Goal: Task Accomplishment & Management: Complete application form

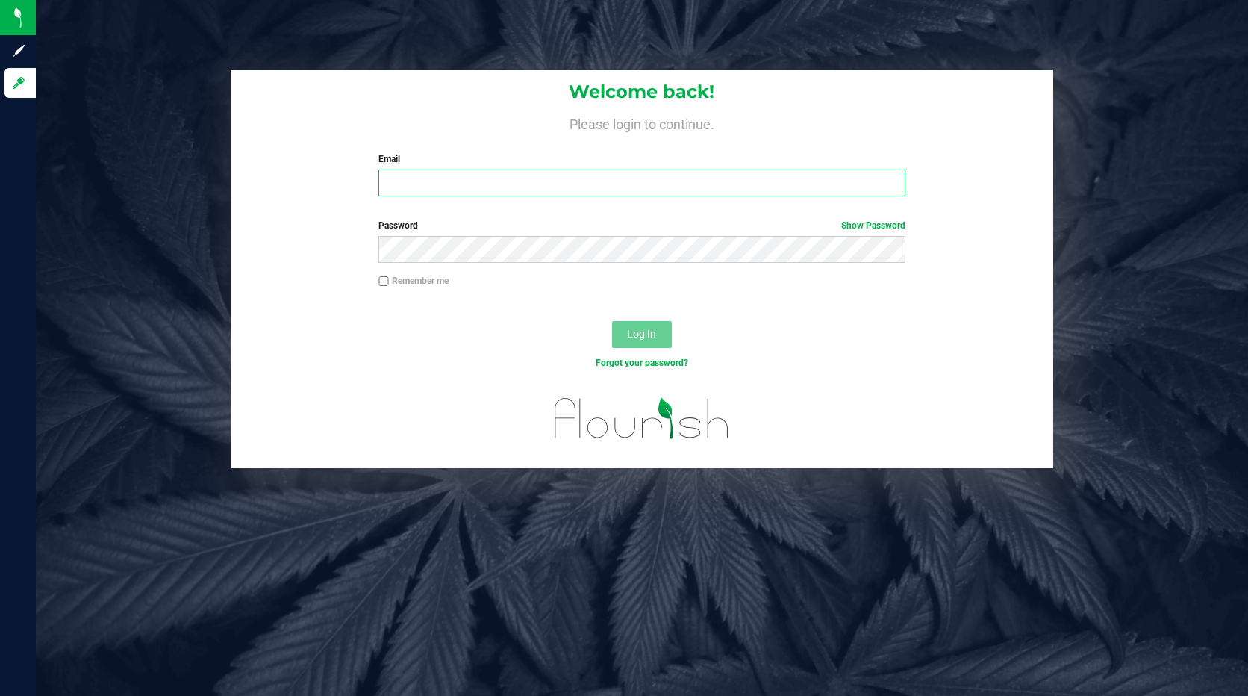
type input "[PERSON_NAME][EMAIL_ADDRESS][DOMAIN_NAME]"
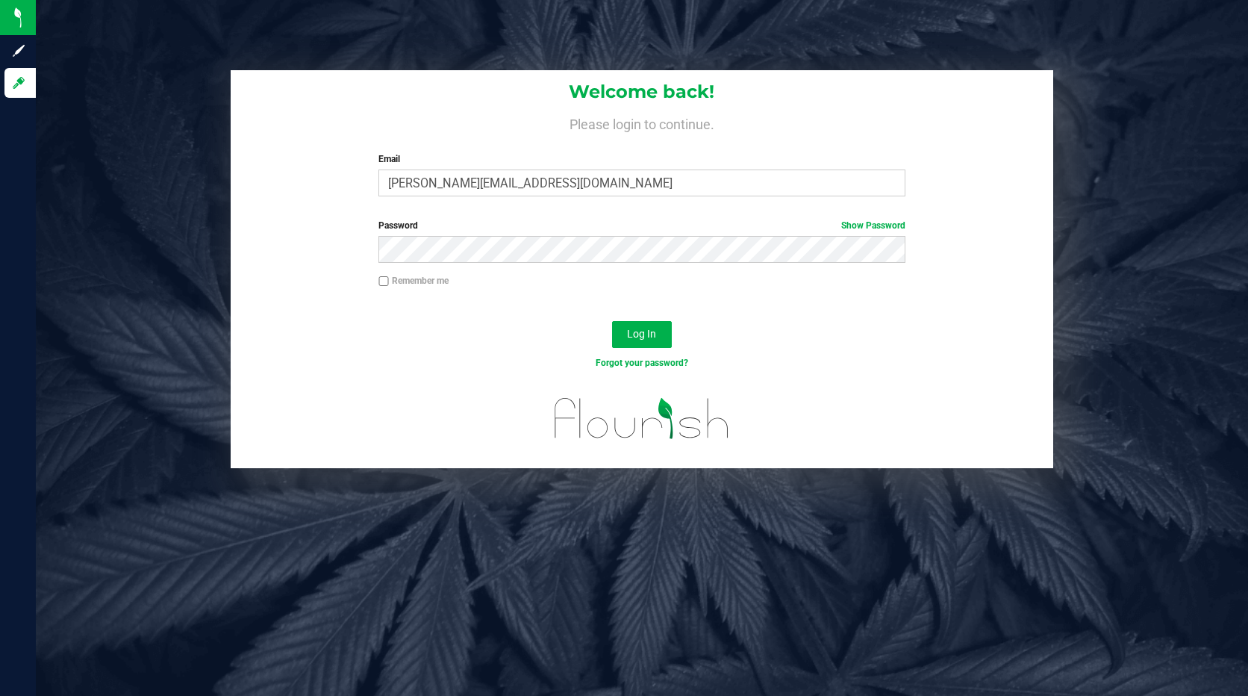
click at [382, 284] on input "Remember me" at bounding box center [383, 281] width 10 height 10
checkbox input "true"
click at [625, 331] on button "Log In" at bounding box center [642, 334] width 60 height 27
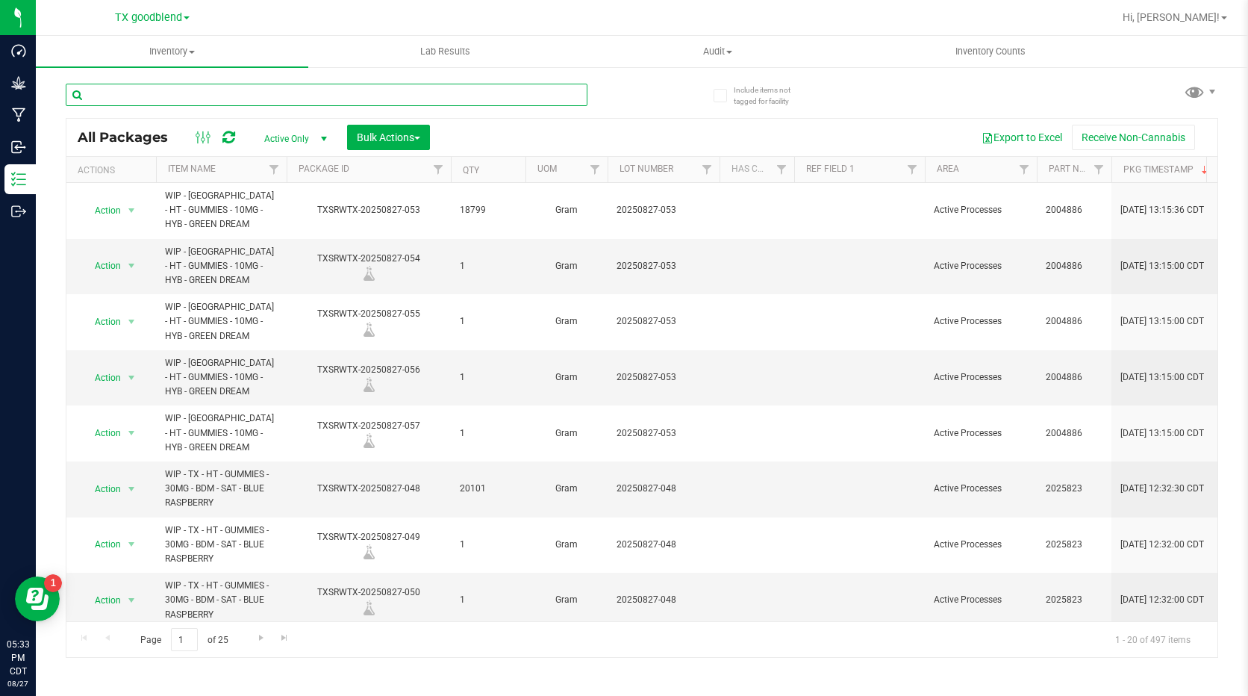
click at [110, 96] on input "text" at bounding box center [327, 95] width 522 height 22
type input "20240514-025"
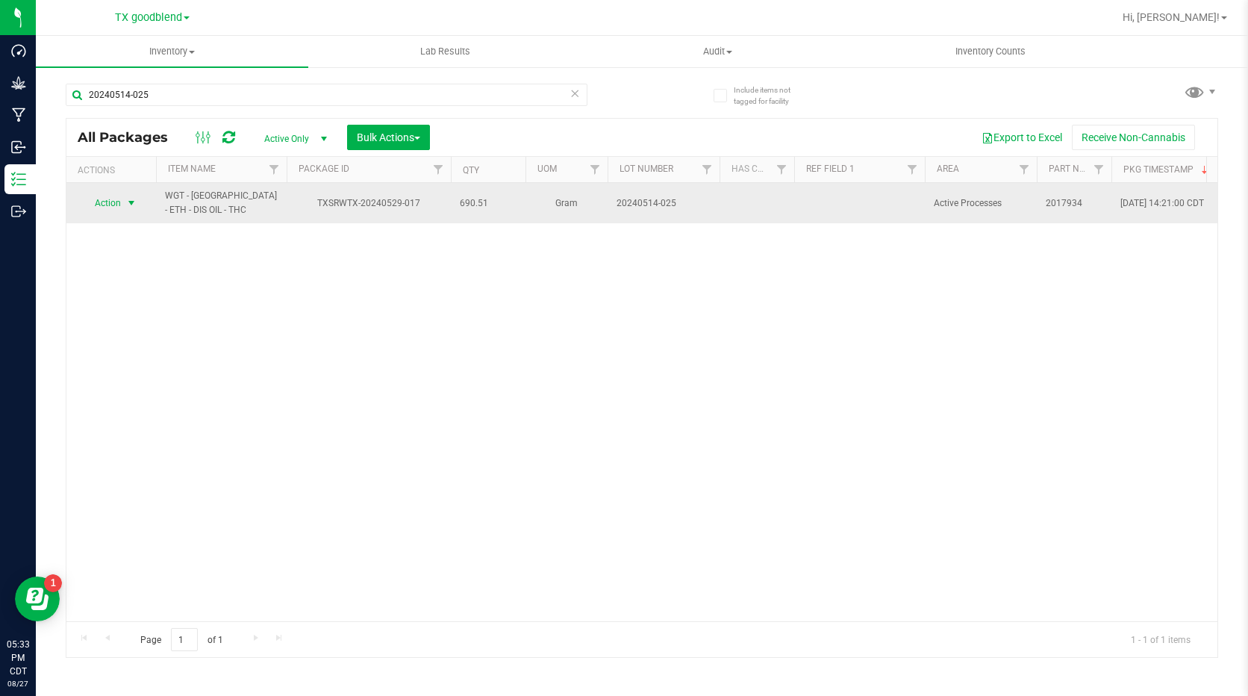
click at [98, 204] on span "Action" at bounding box center [101, 203] width 40 height 21
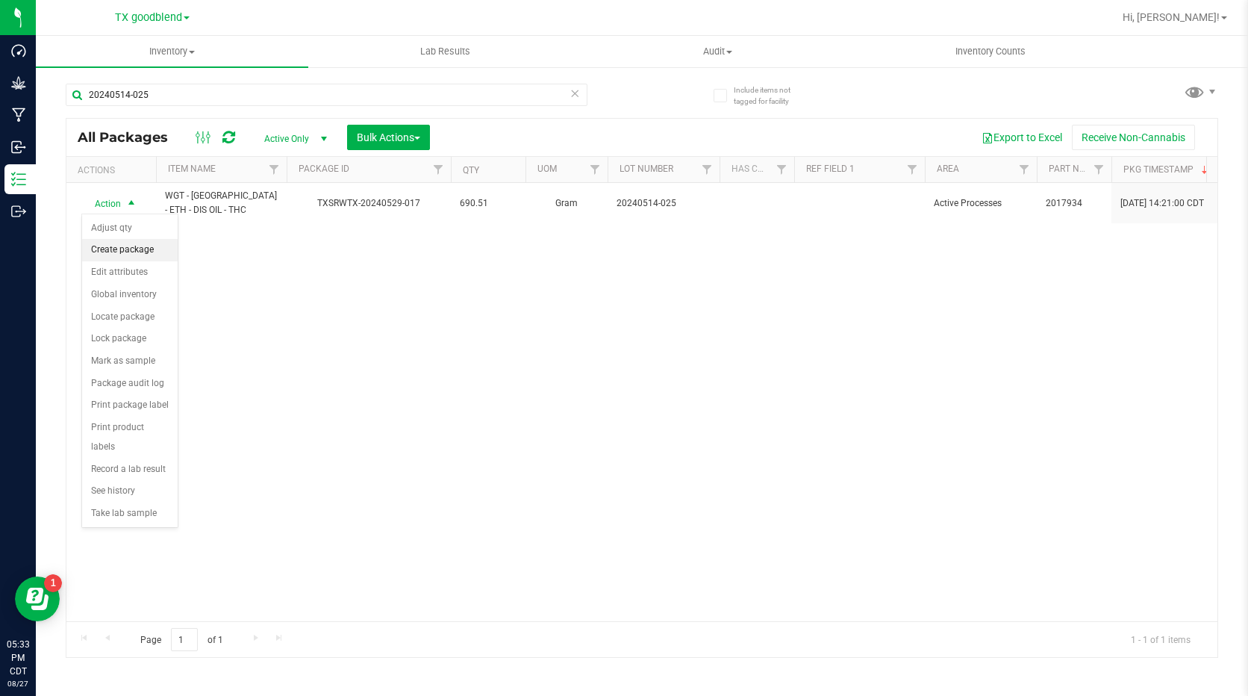
click at [107, 244] on li "Create package" at bounding box center [130, 250] width 96 height 22
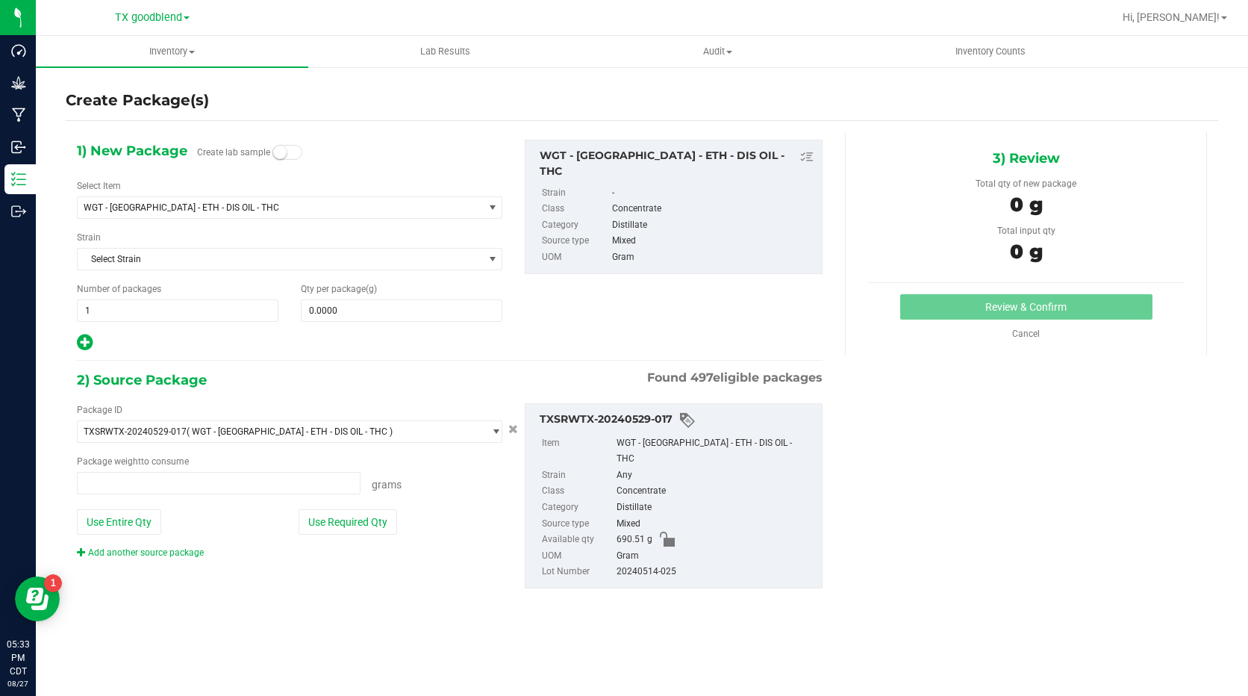
type input "0.0000 g"
click at [196, 216] on span "WGT - [GEOGRAPHIC_DATA] - ETH - DIS OIL - THC" at bounding box center [280, 207] width 405 height 21
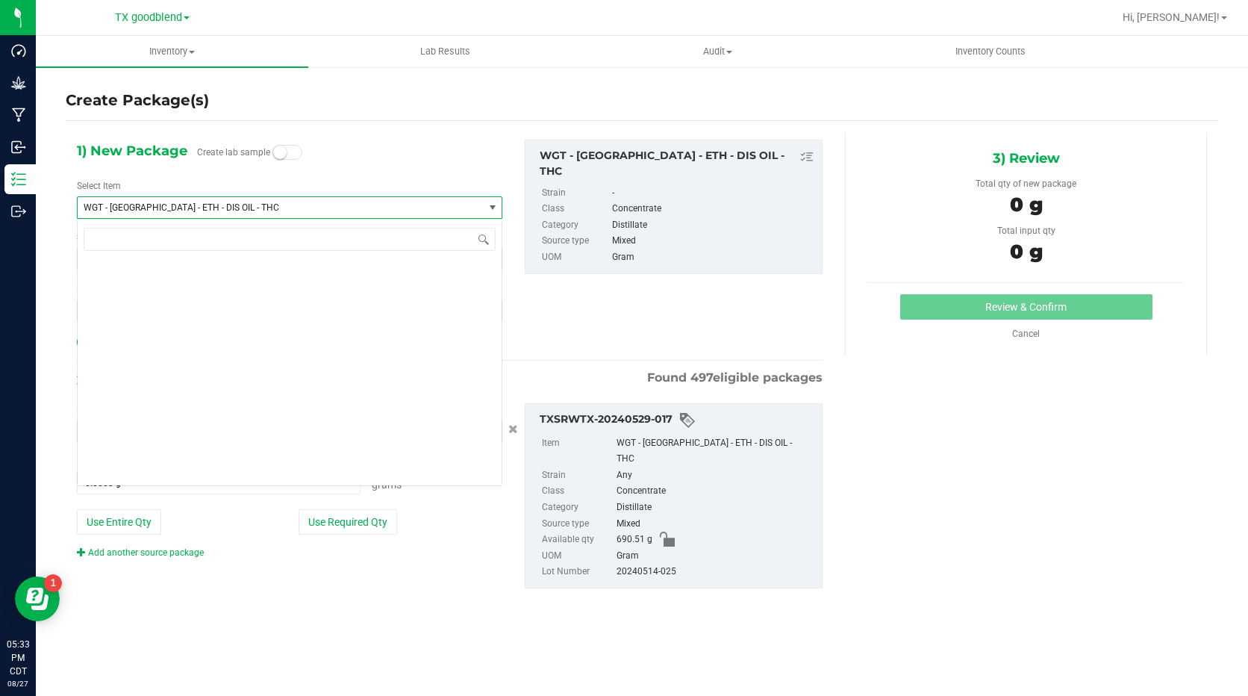
scroll to position [2424, 0]
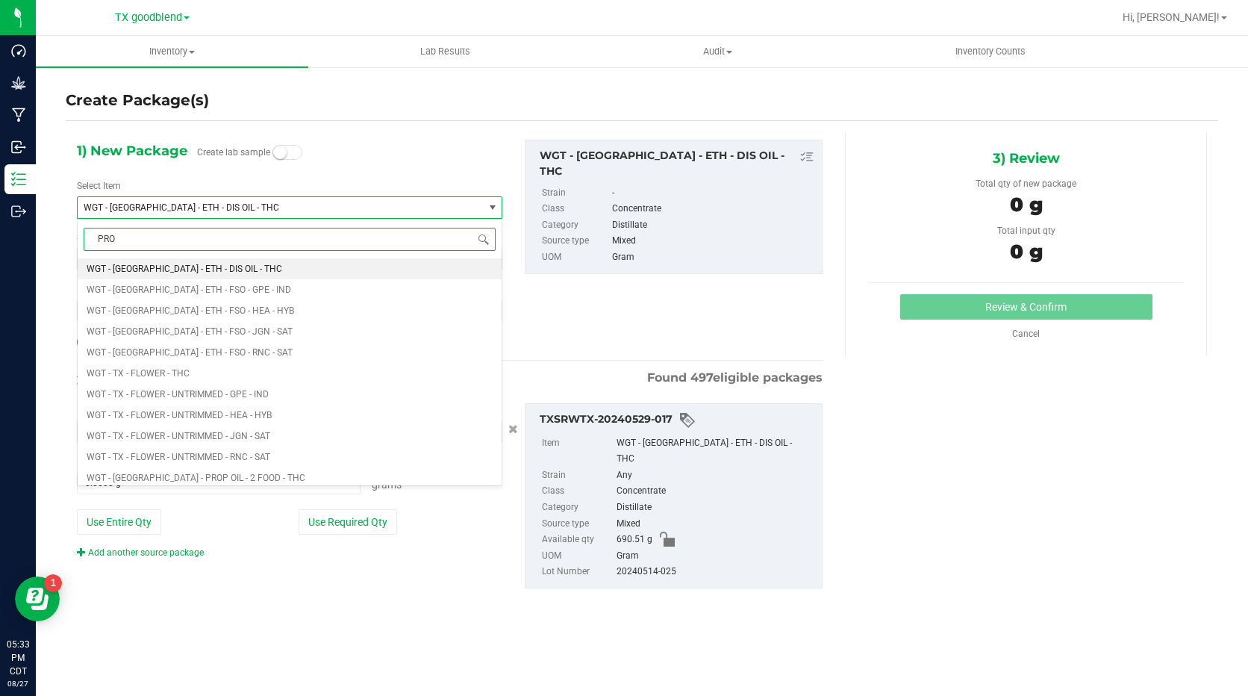
type input "PROP"
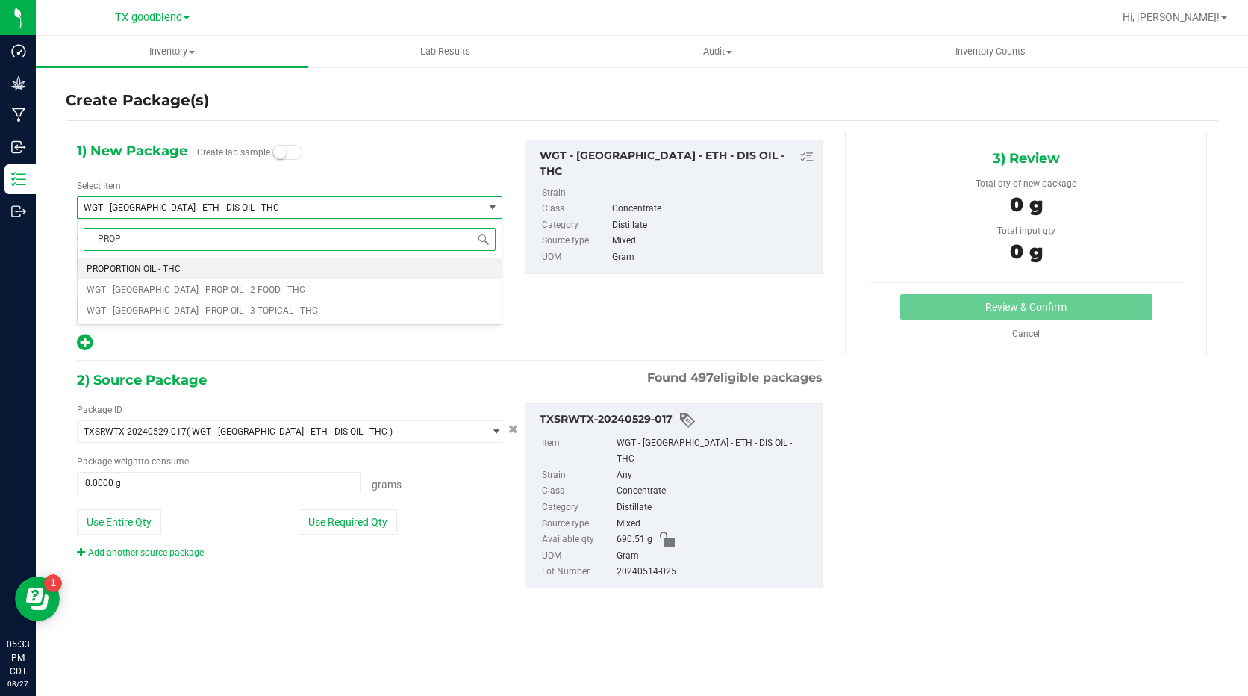
scroll to position [0, 0]
click at [196, 272] on li "PROPORTION OIL - THC" at bounding box center [290, 268] width 424 height 21
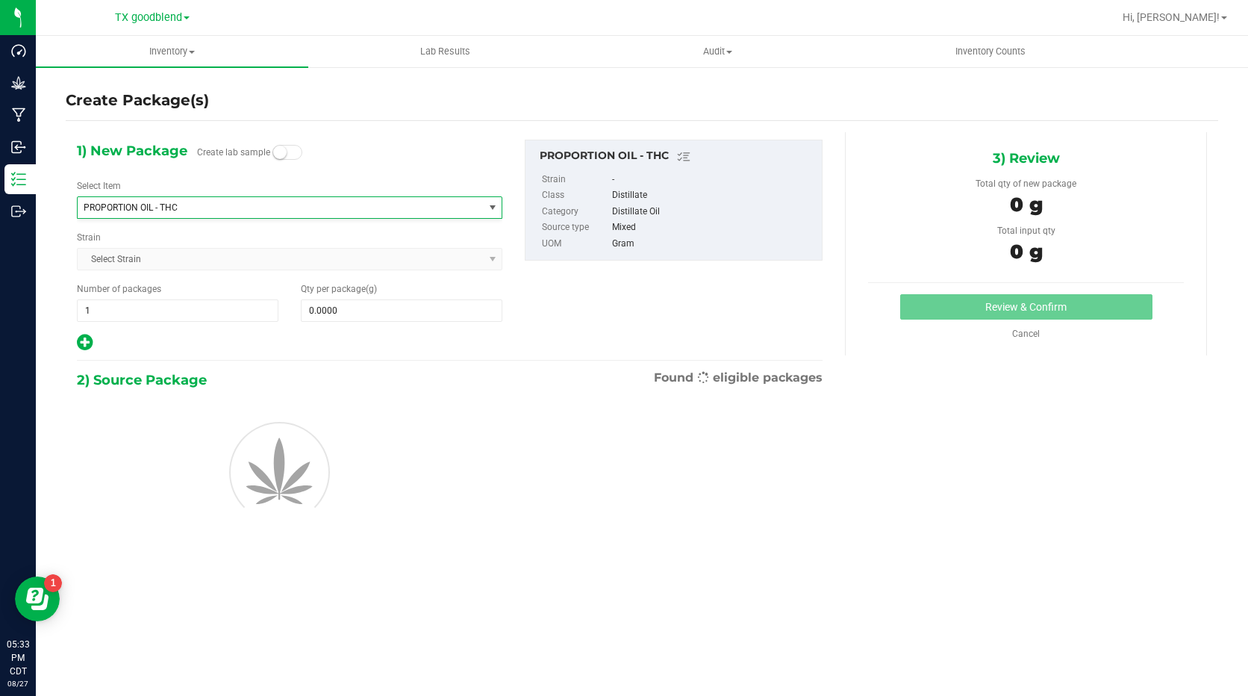
type input "0.0000"
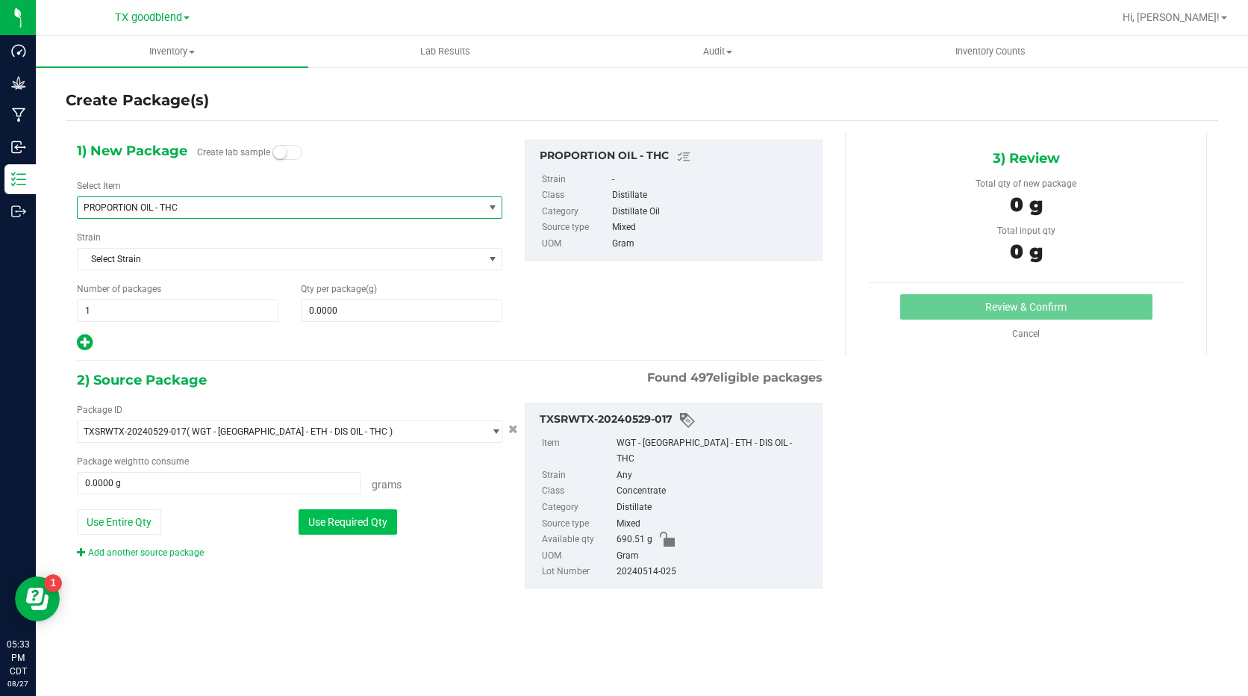
click at [346, 529] on button "Use Required Qty" at bounding box center [348, 521] width 99 height 25
click at [145, 511] on button "Use Entire Qty" at bounding box center [119, 521] width 84 height 25
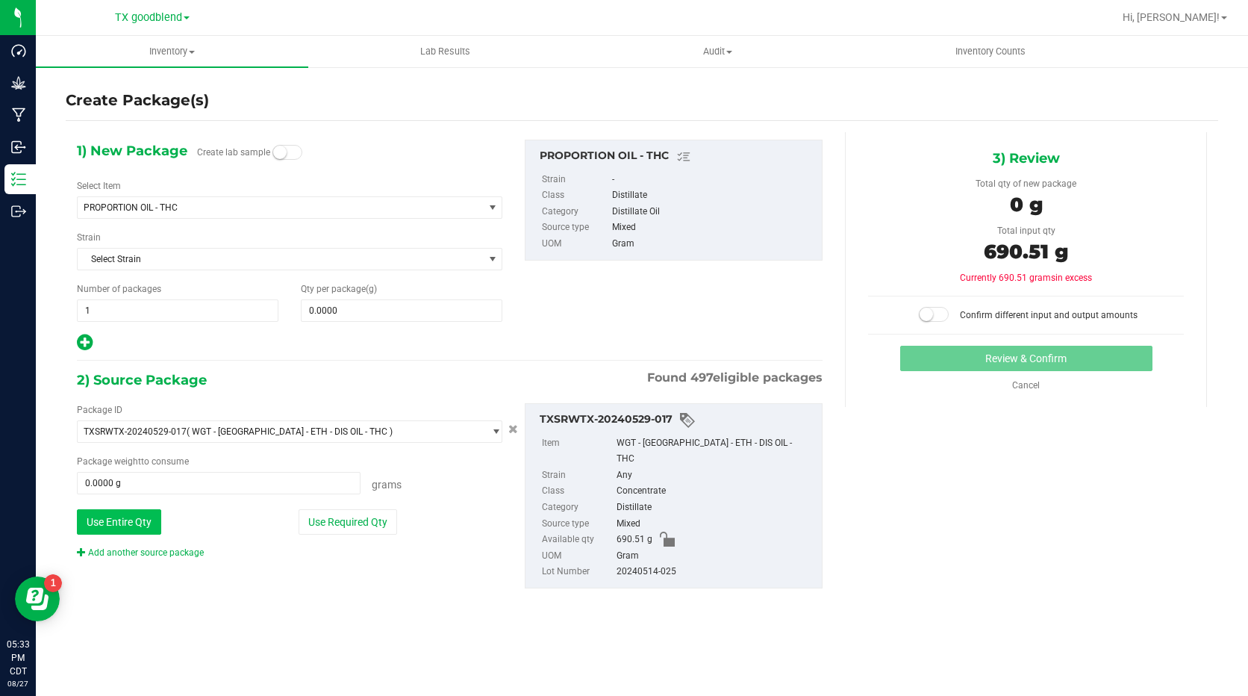
type input "690.5100 g"
drag, startPoint x: 343, startPoint y: 311, endPoint x: 257, endPoint y: 296, distance: 88.0
click at [257, 296] on div "Number of packages 1 1 Qty per package (g)" at bounding box center [290, 302] width 448 height 40
type input "690.51"
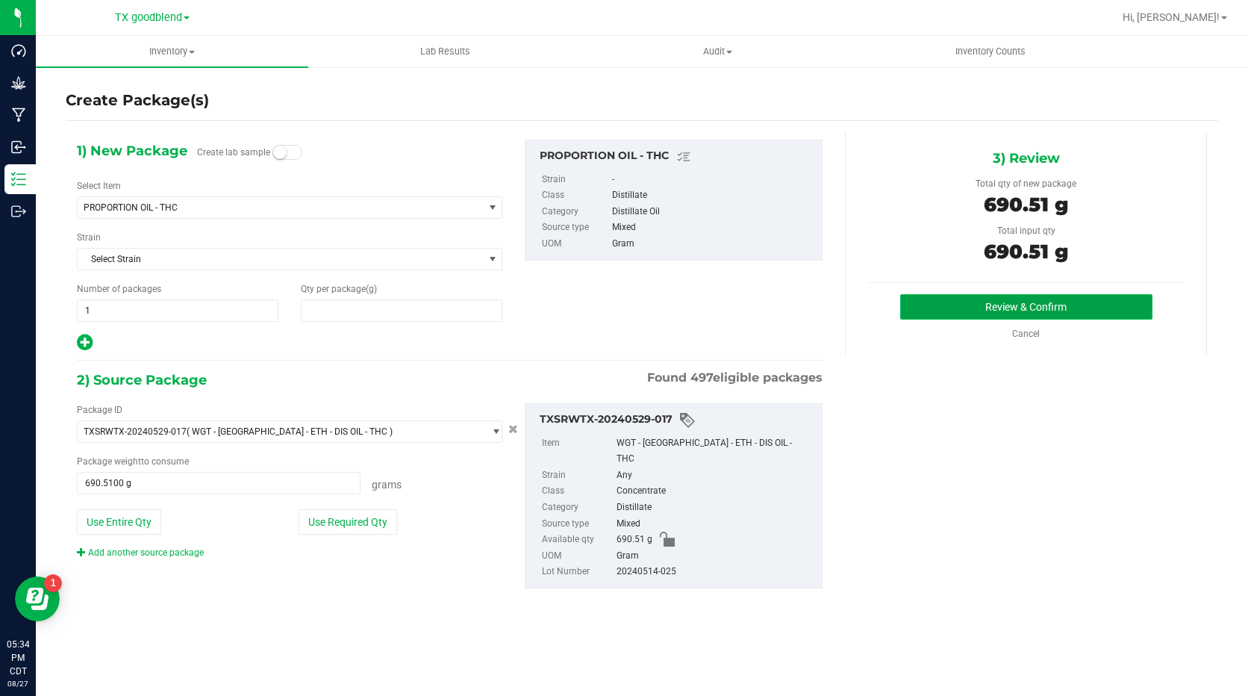
type input "690.5100"
click at [955, 300] on button "Review & Confirm" at bounding box center [1026, 306] width 252 height 25
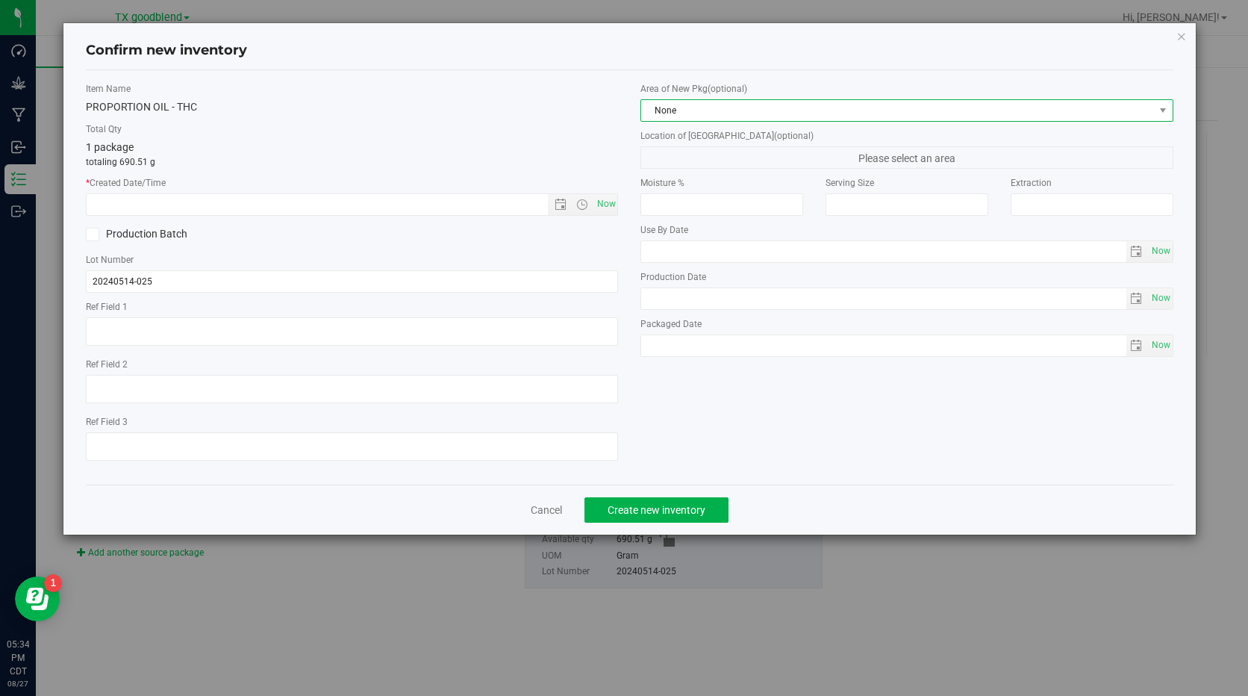
click at [687, 111] on span "None" at bounding box center [897, 110] width 512 height 21
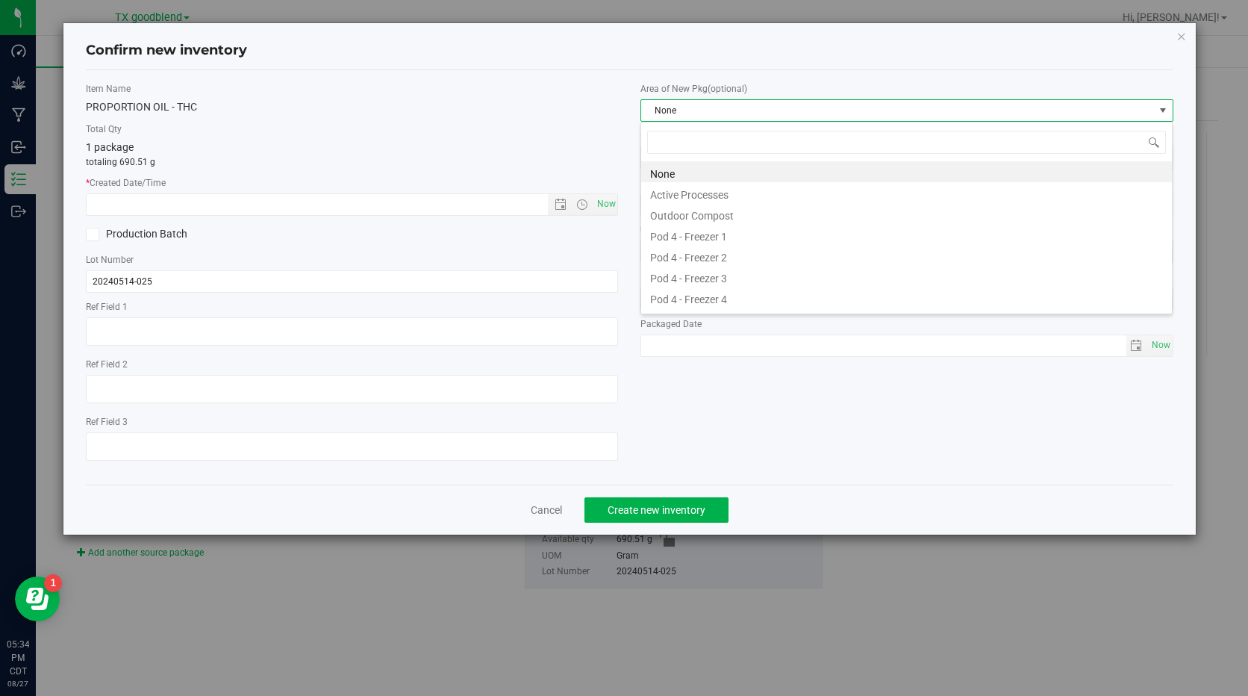
scroll to position [22, 532]
click at [706, 193] on li "Active Processes" at bounding box center [906, 192] width 531 height 21
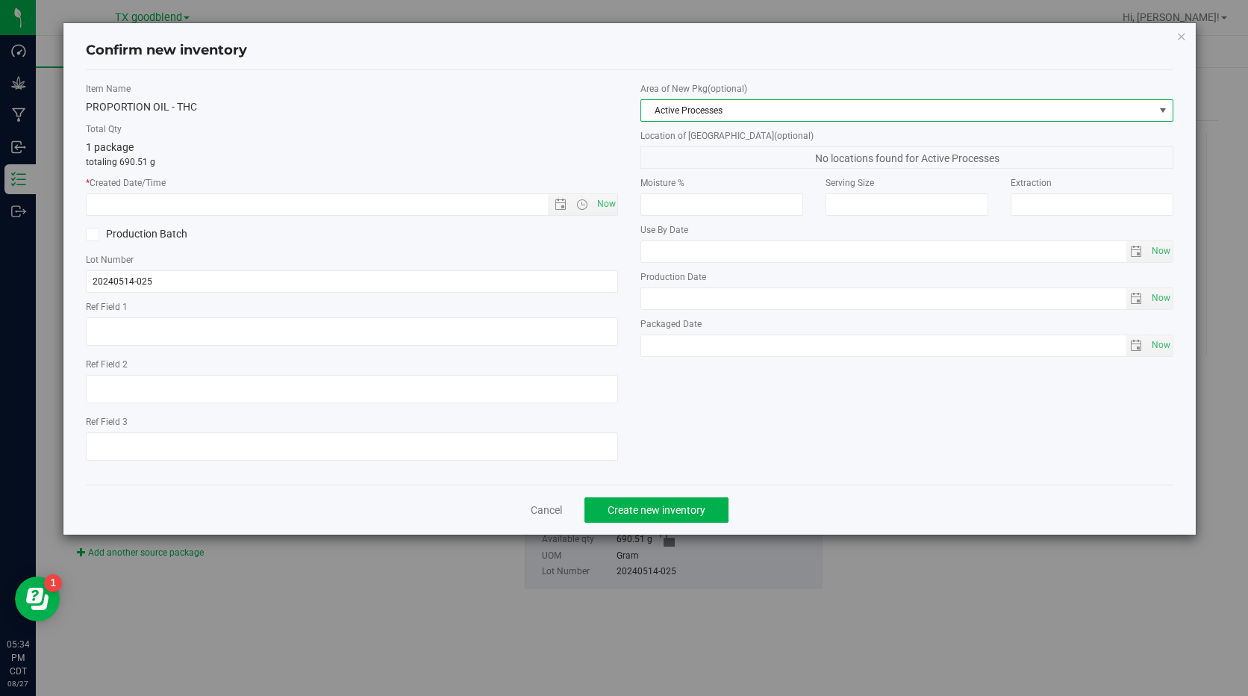
click at [825, 113] on span "Active Processes" at bounding box center [897, 110] width 512 height 21
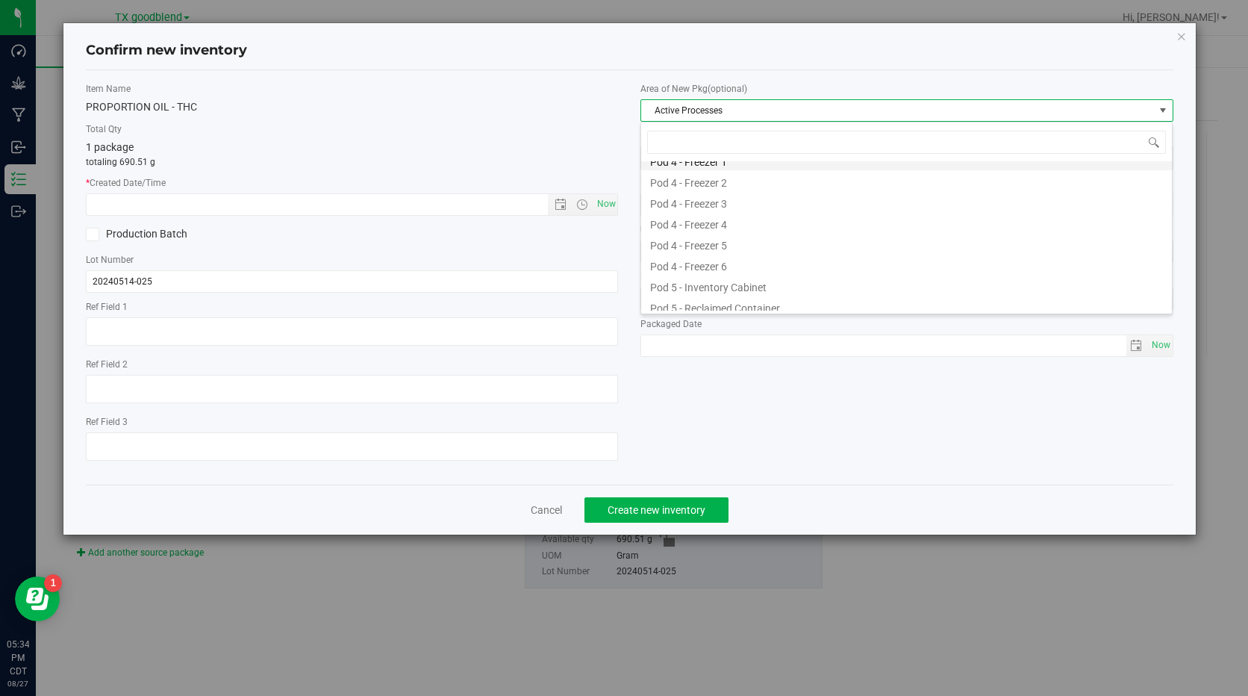
scroll to position [185, 0]
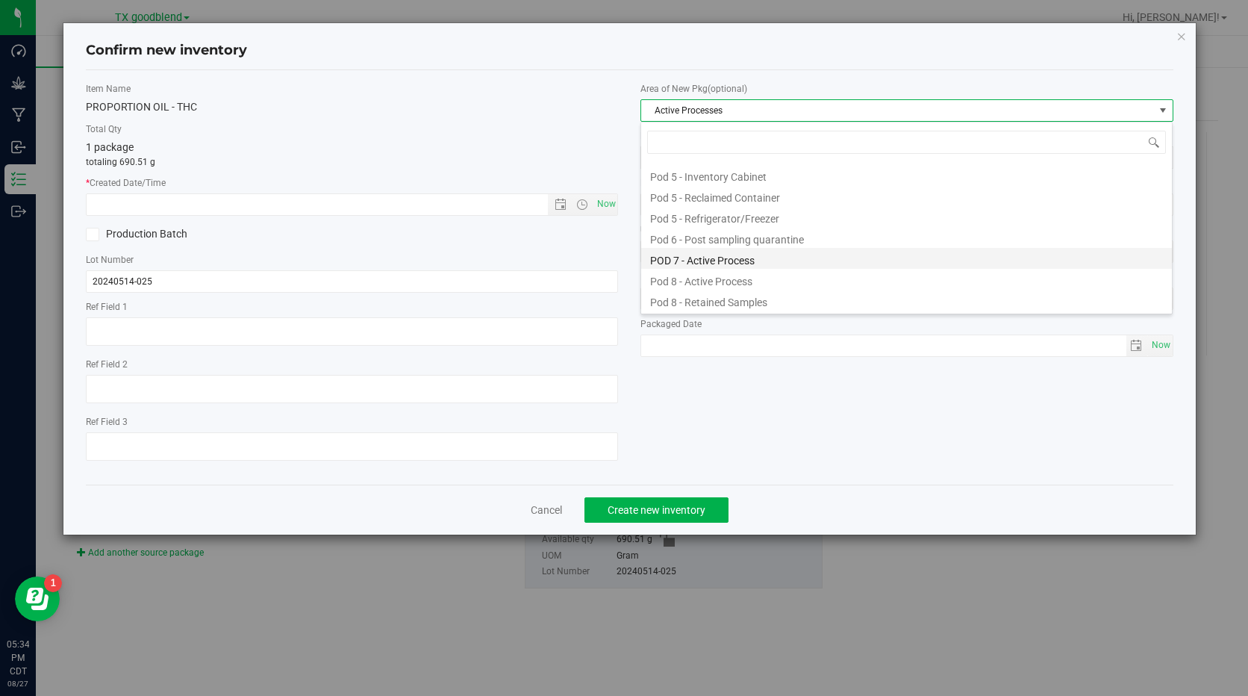
click at [783, 263] on li "POD 7 - Active Process" at bounding box center [906, 258] width 531 height 21
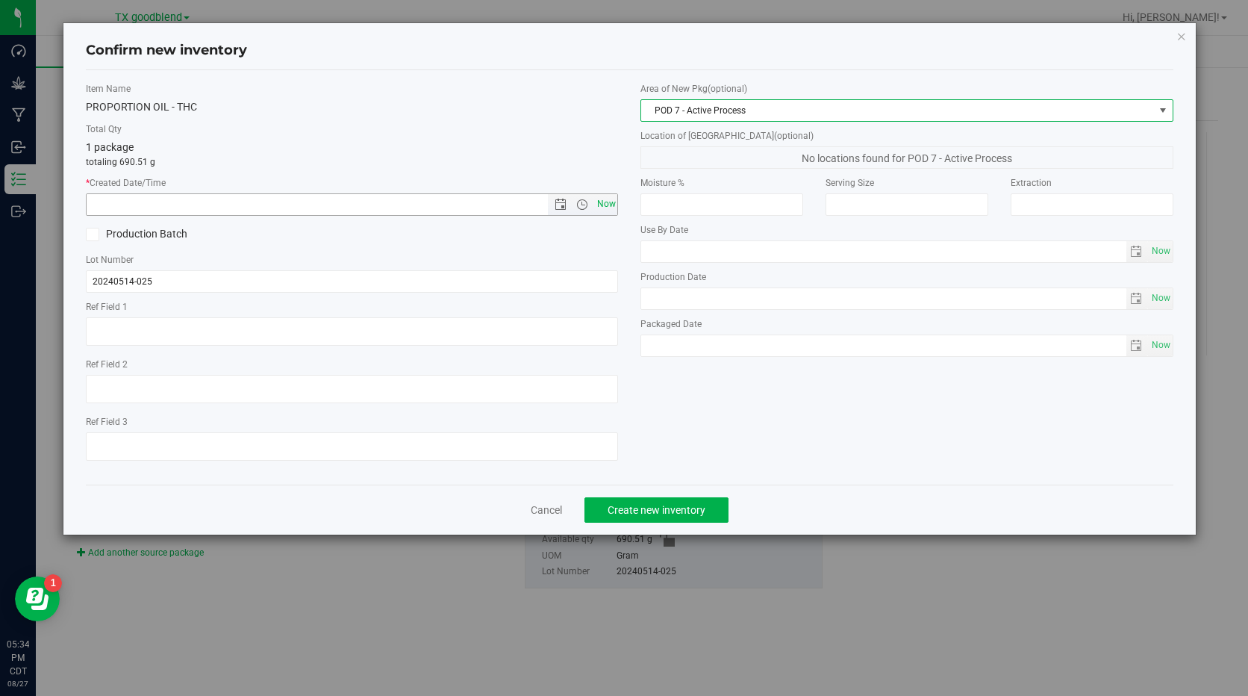
click at [606, 207] on span "Now" at bounding box center [605, 204] width 25 height 22
type input "[DATE] 5:34 PM"
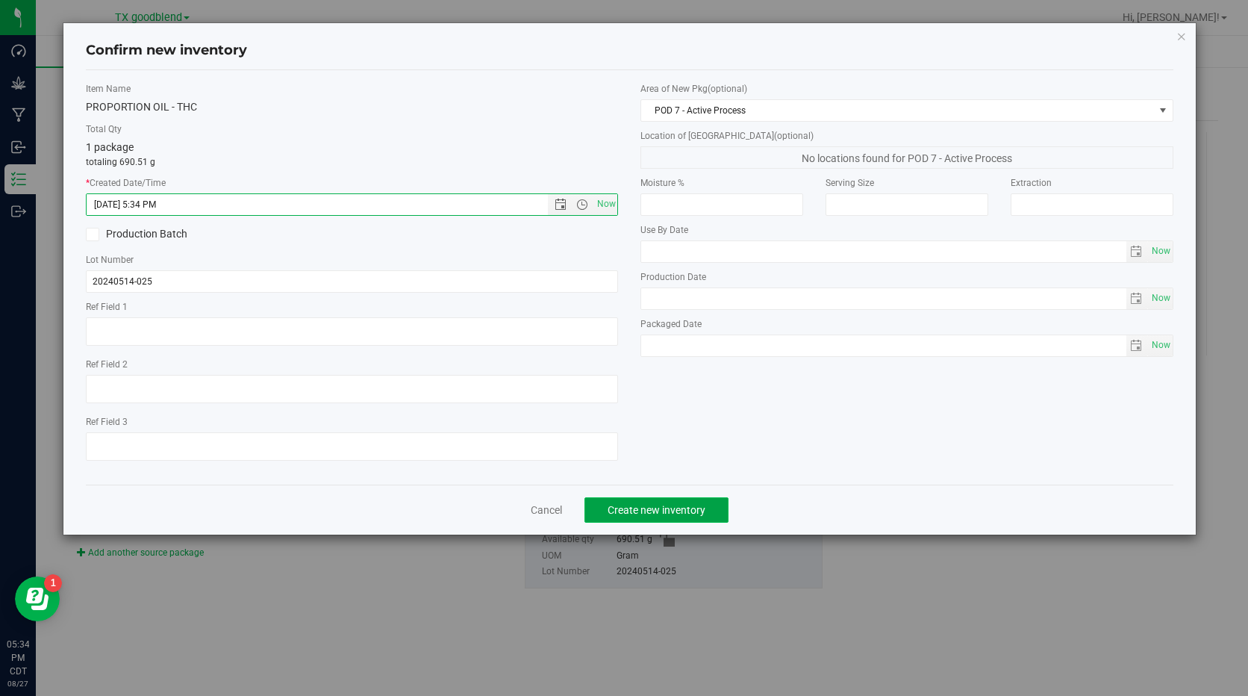
click at [685, 511] on span "Create new inventory" at bounding box center [657, 510] width 98 height 12
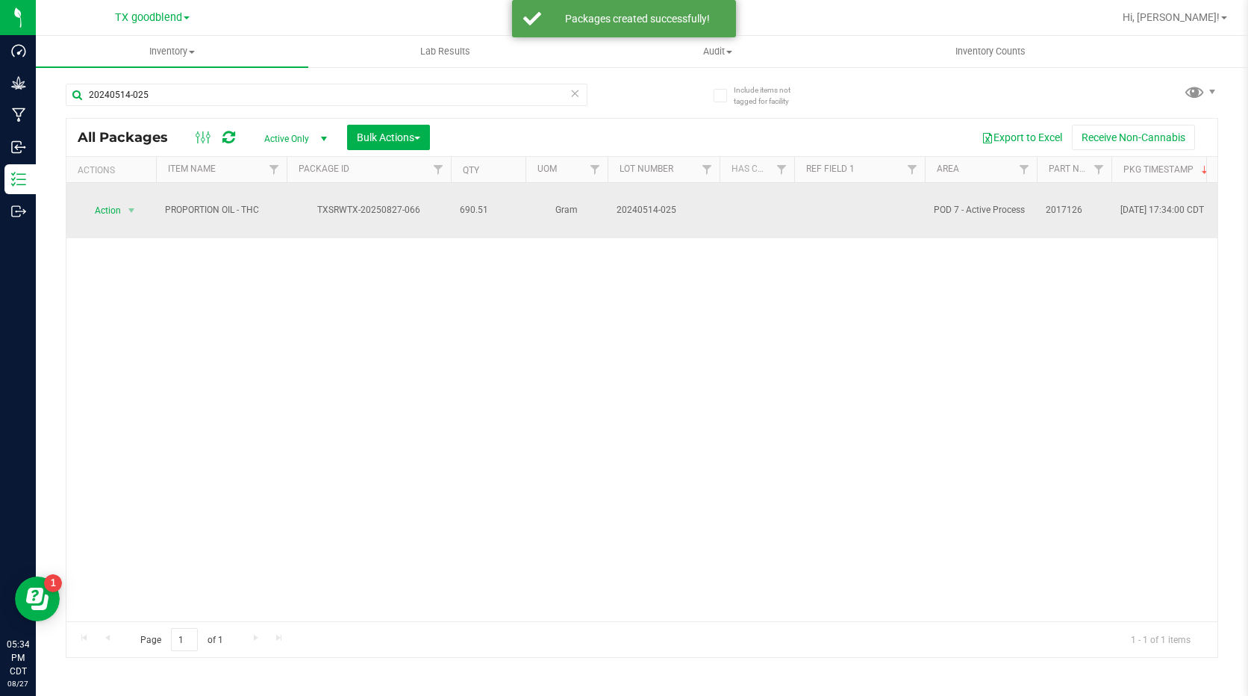
click at [649, 204] on span "20240514-025" at bounding box center [663, 210] width 94 height 14
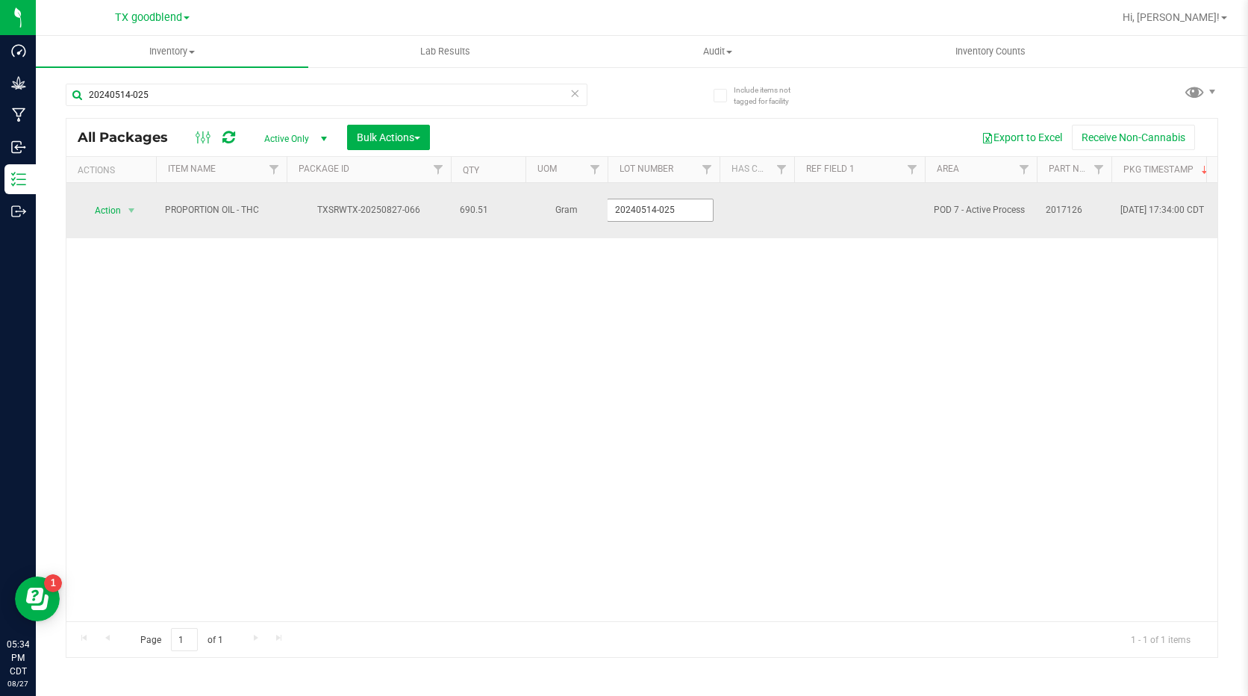
drag, startPoint x: 681, startPoint y: 201, endPoint x: 641, endPoint y: 201, distance: 39.6
click at [641, 201] on input "20240514-025" at bounding box center [660, 210] width 107 height 23
type input "20240827-066"
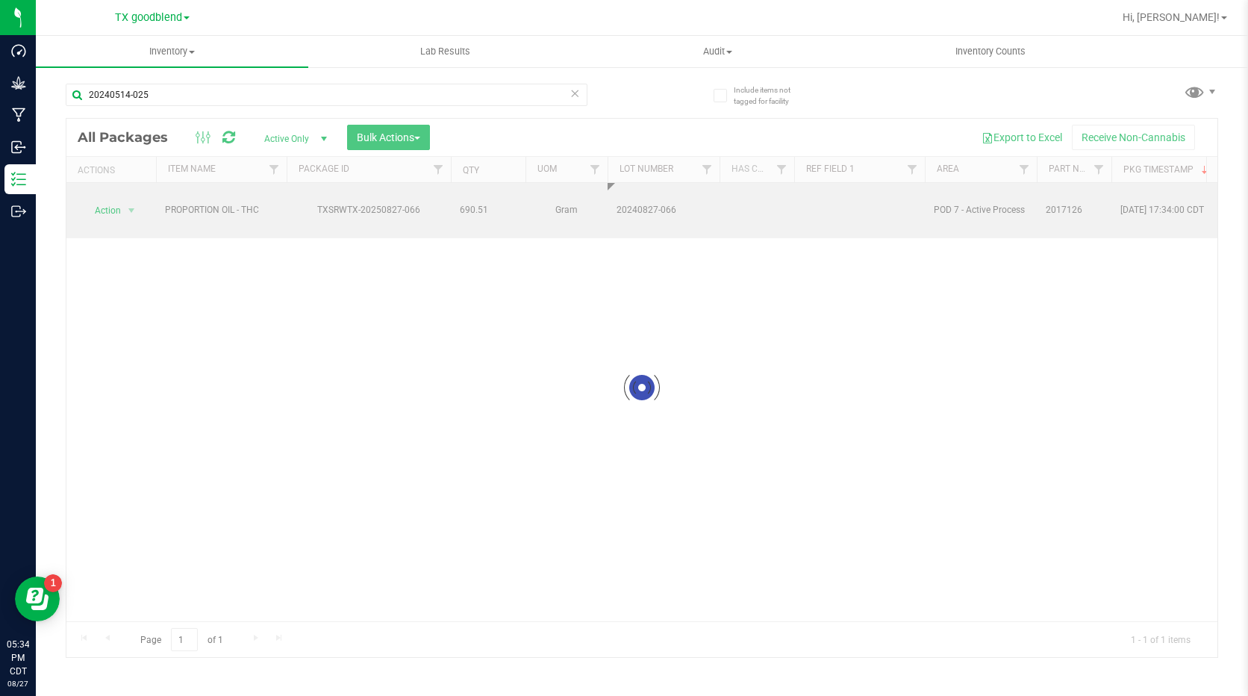
click at [643, 282] on div "Loading... All Packages Active Only Active Only Lab Samples Locked All Bulk Act…" at bounding box center [642, 388] width 1152 height 540
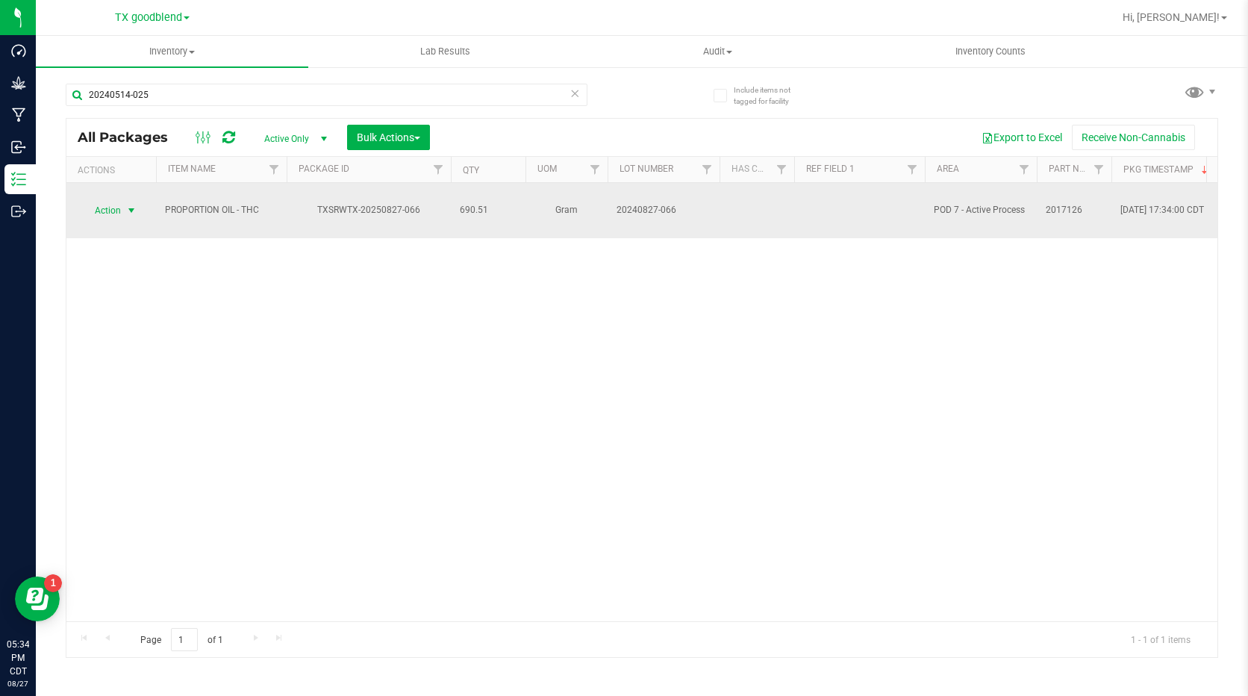
click at [98, 200] on span "Action" at bounding box center [101, 210] width 40 height 21
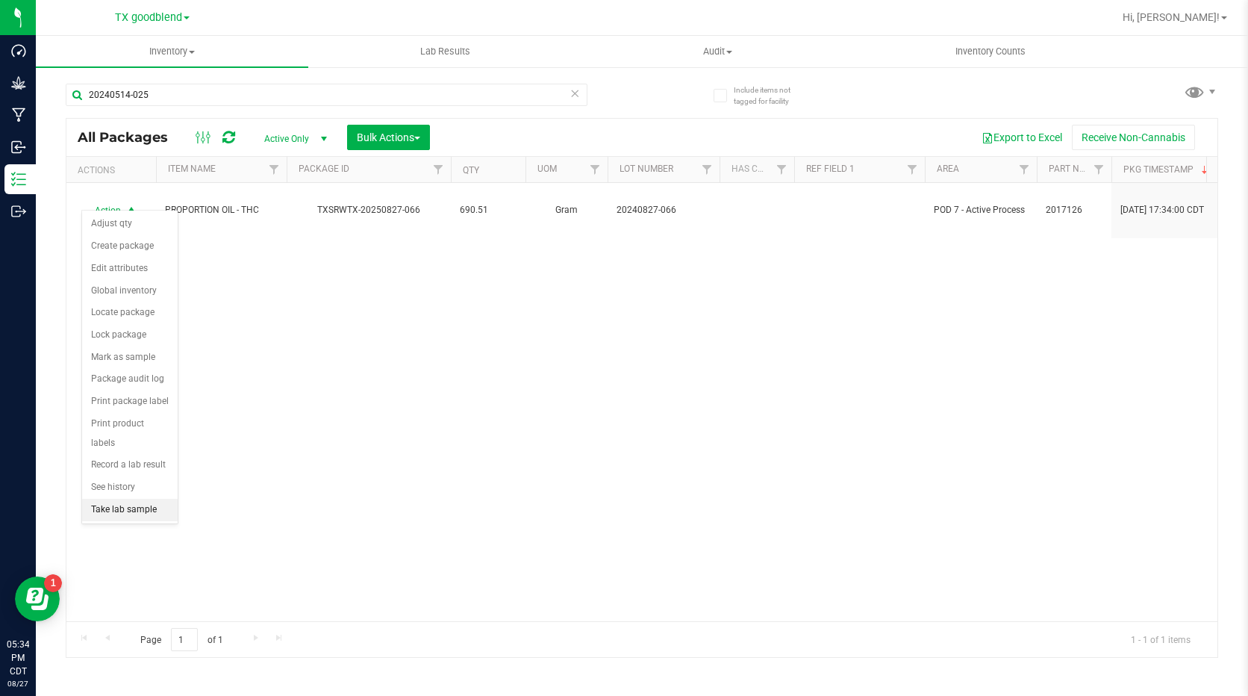
click at [123, 499] on li "Take lab sample" at bounding box center [130, 510] width 96 height 22
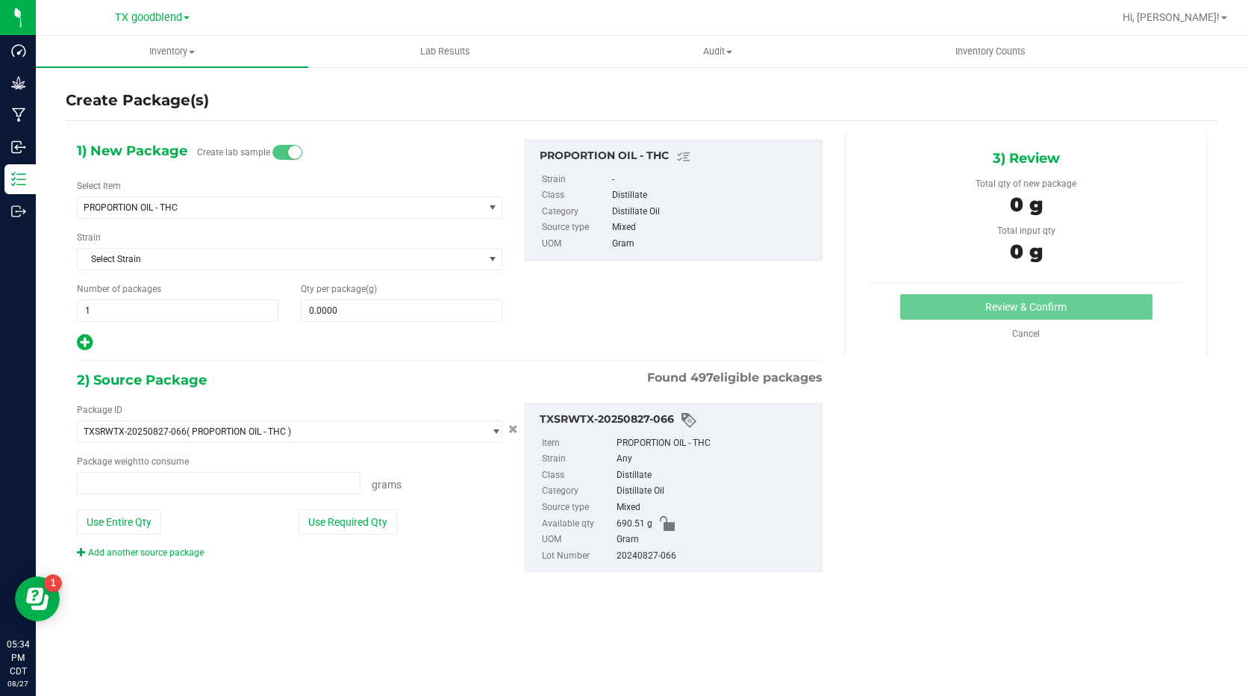
type input "0.0000 g"
drag, startPoint x: 373, startPoint y: 313, endPoint x: 278, endPoint y: 304, distance: 96.0
click at [278, 304] on div "Number of packages 1 1 Qty per package (g)" at bounding box center [290, 302] width 448 height 40
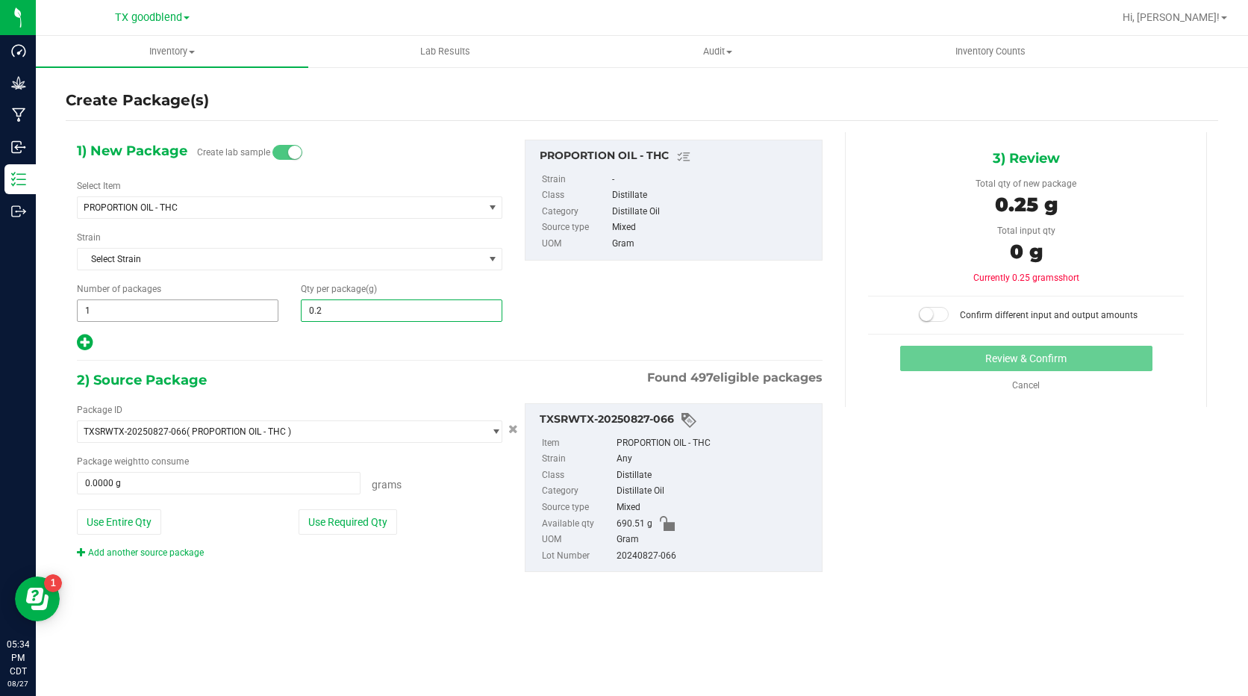
type input "0.25"
type input "0.2500"
click at [372, 519] on button "Use Required Qty" at bounding box center [348, 521] width 99 height 25
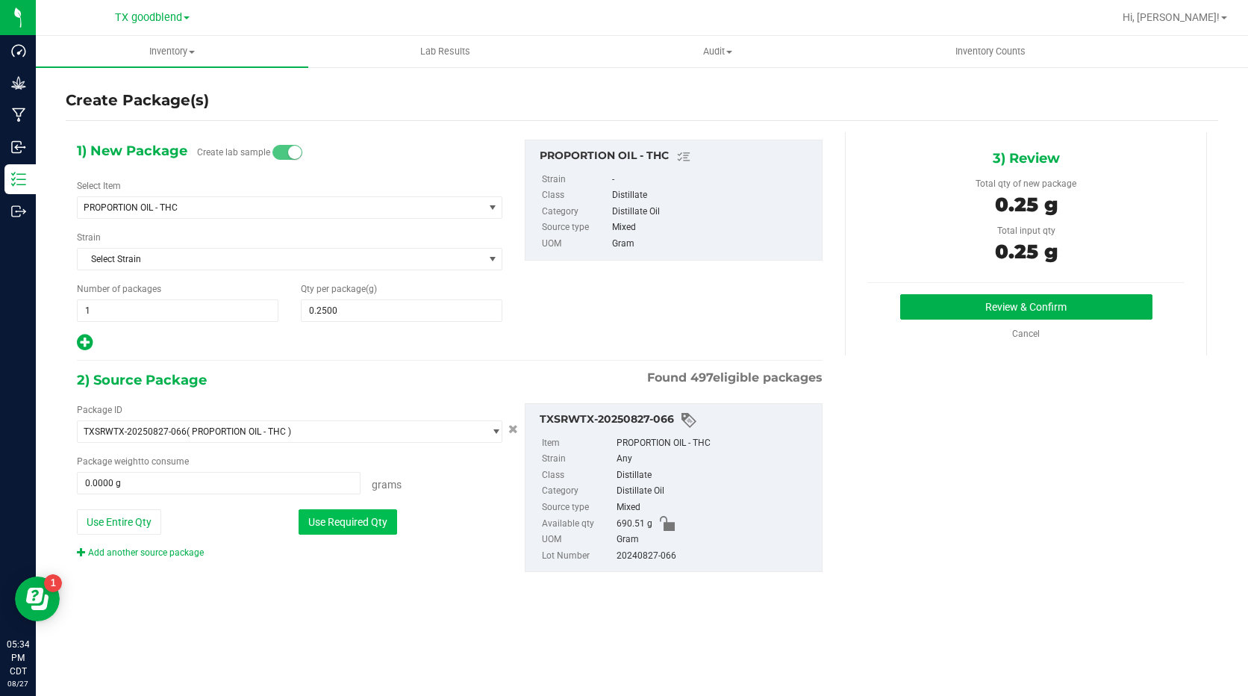
type input "0.2500 g"
click at [1022, 301] on button "Review & Confirm" at bounding box center [1026, 306] width 252 height 25
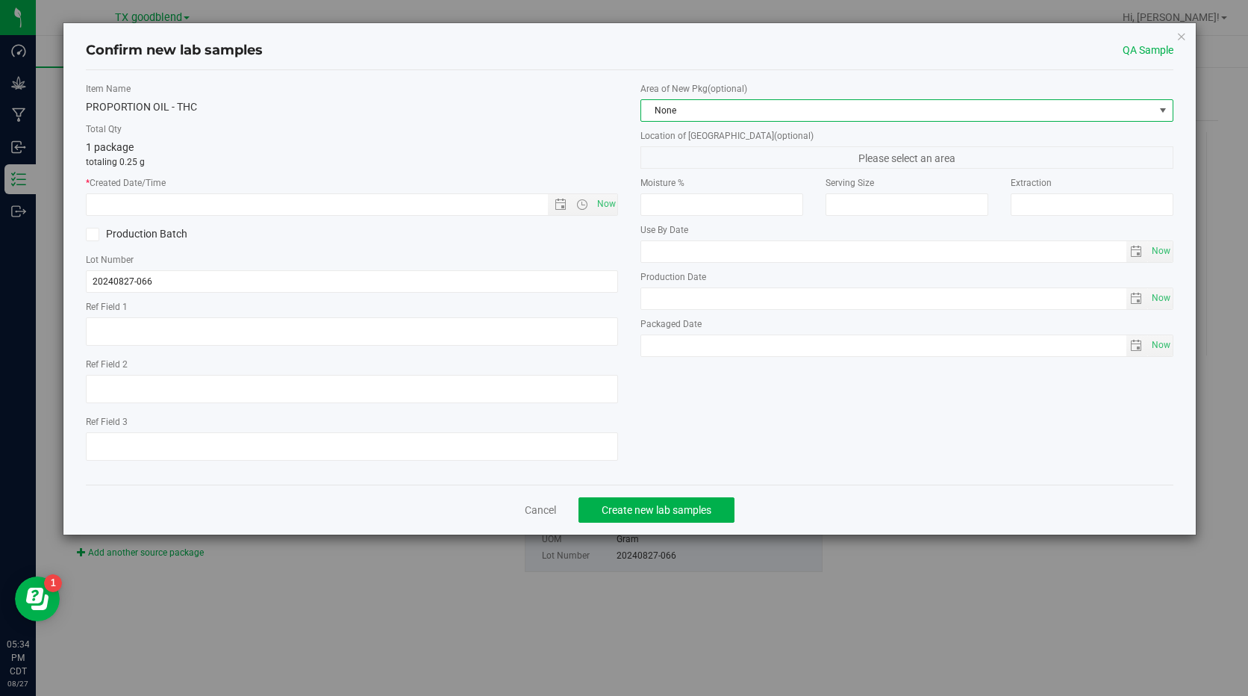
click at [768, 116] on span "None" at bounding box center [897, 110] width 512 height 21
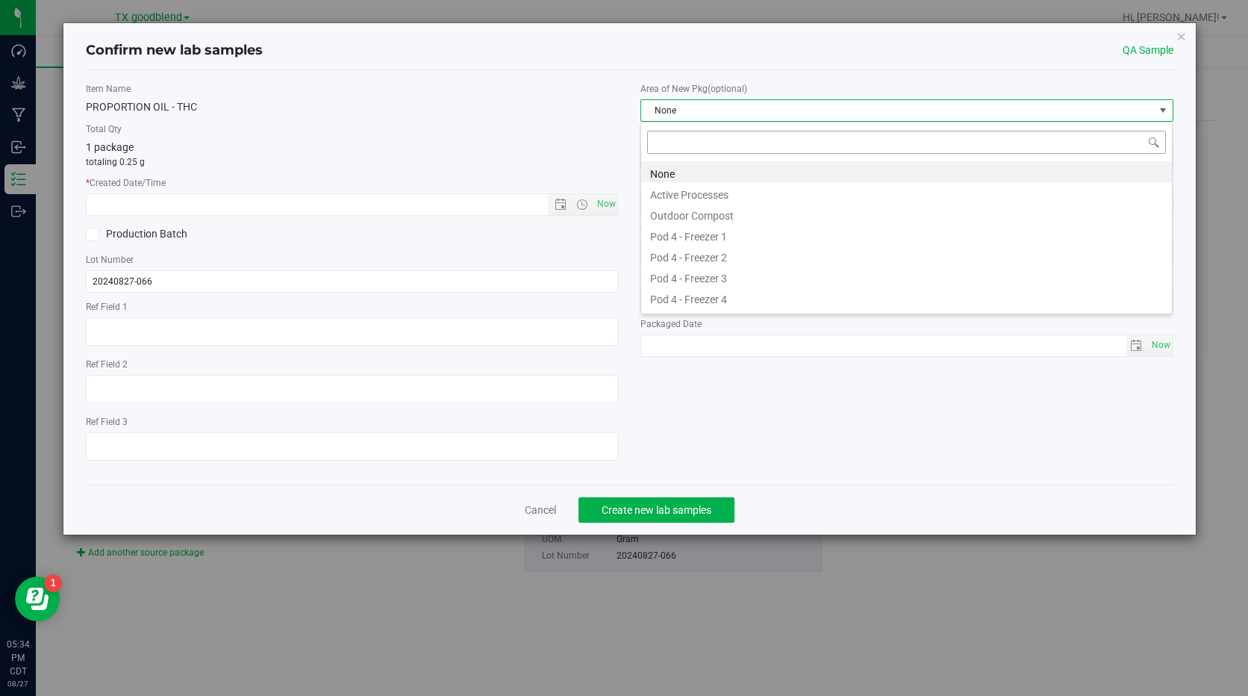
scroll to position [22, 532]
click at [759, 189] on li "Active Processes" at bounding box center [906, 192] width 531 height 21
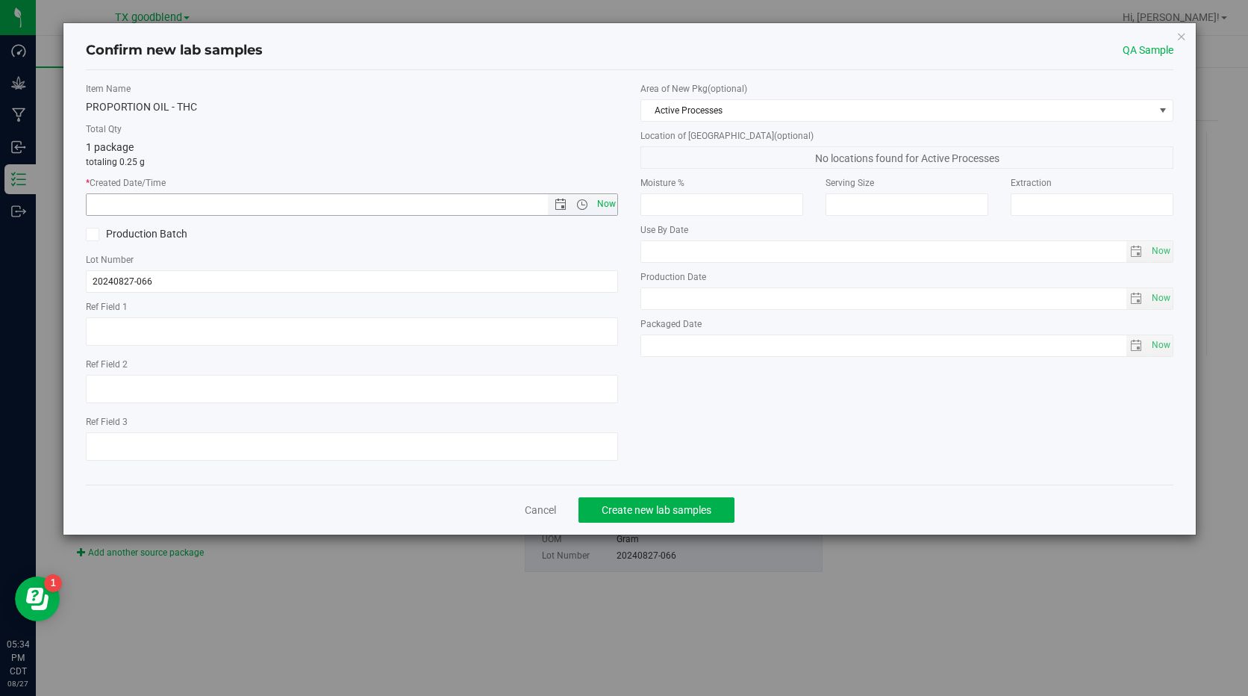
click at [611, 200] on span "Now" at bounding box center [605, 204] width 25 height 22
type input "[DATE] 5:34 PM"
click at [633, 508] on span "Create new lab samples" at bounding box center [657, 510] width 110 height 12
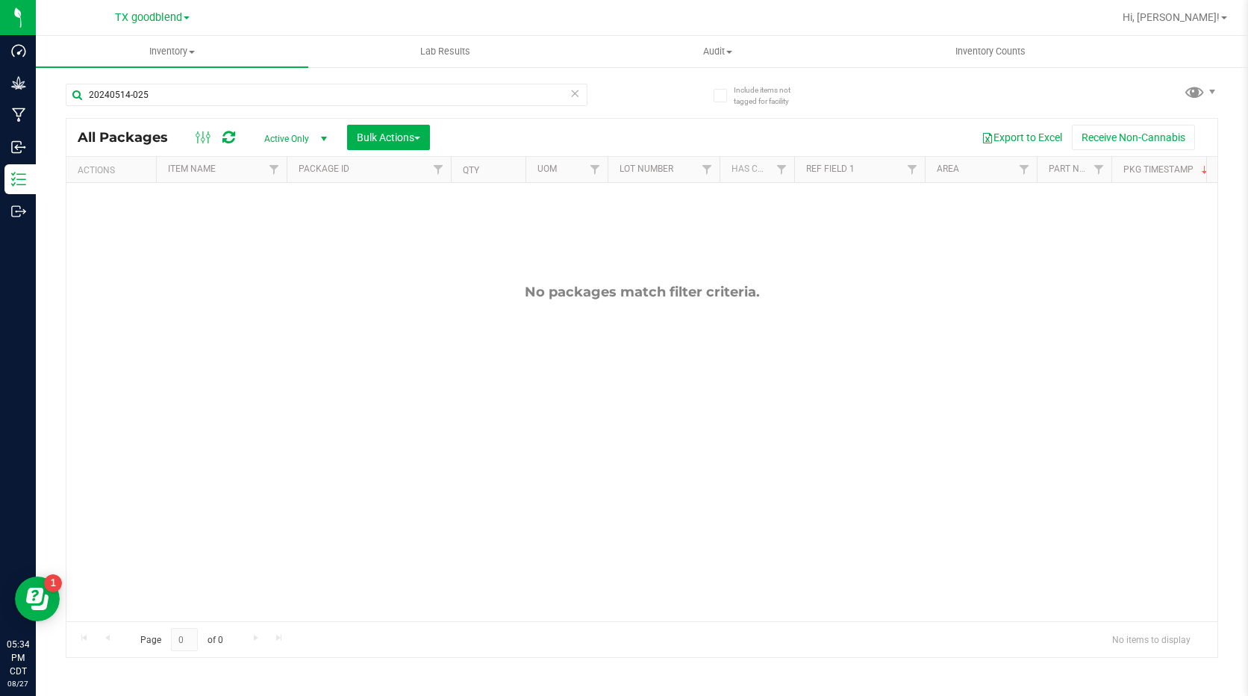
click at [572, 92] on icon at bounding box center [575, 93] width 10 height 18
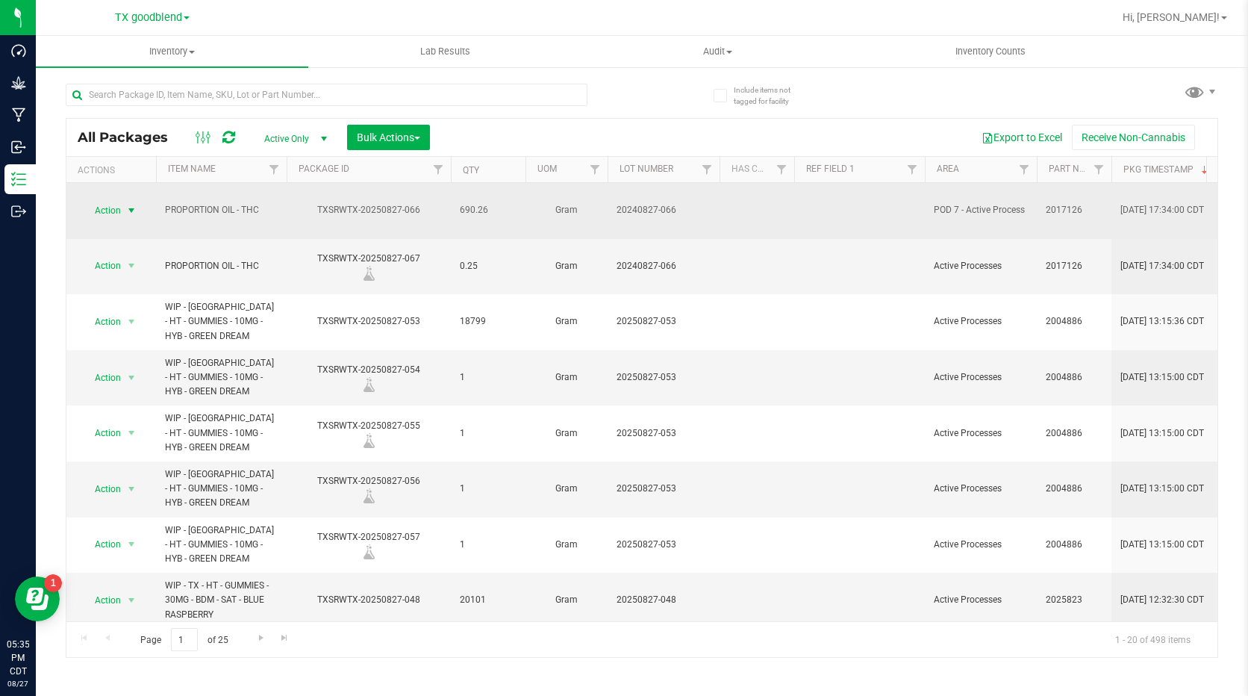
click at [125, 204] on span "select" at bounding box center [131, 210] width 12 height 12
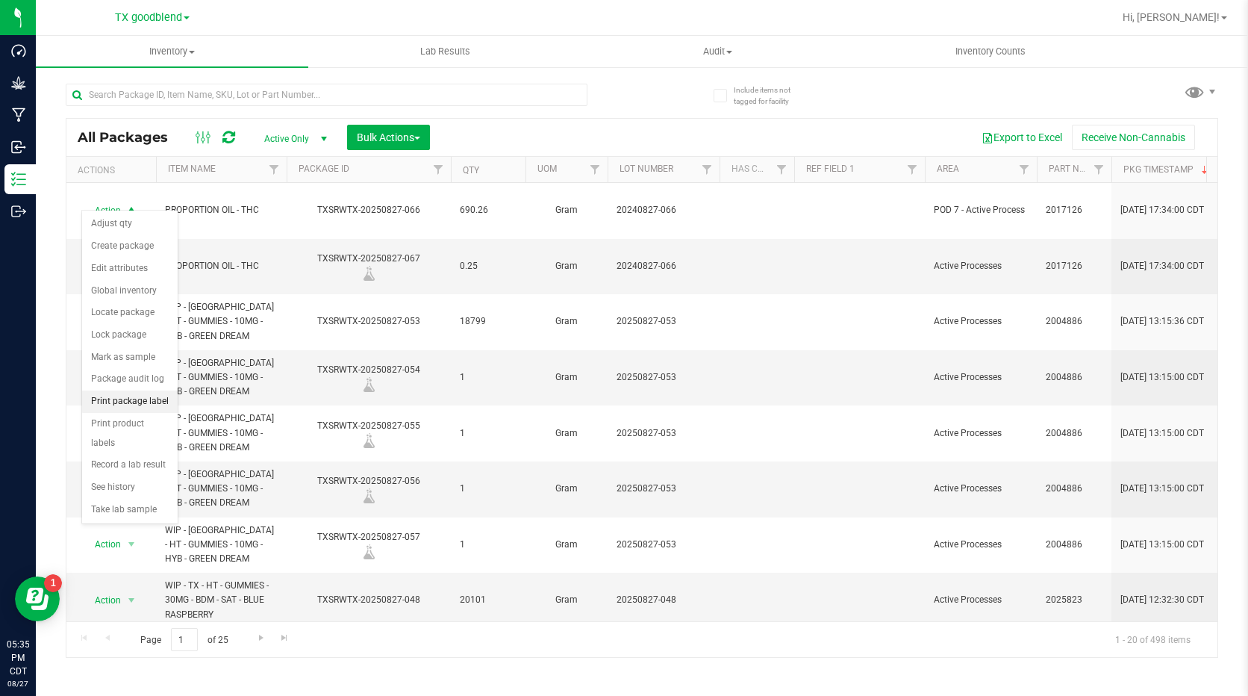
click at [129, 405] on li "Print package label" at bounding box center [130, 401] width 96 height 22
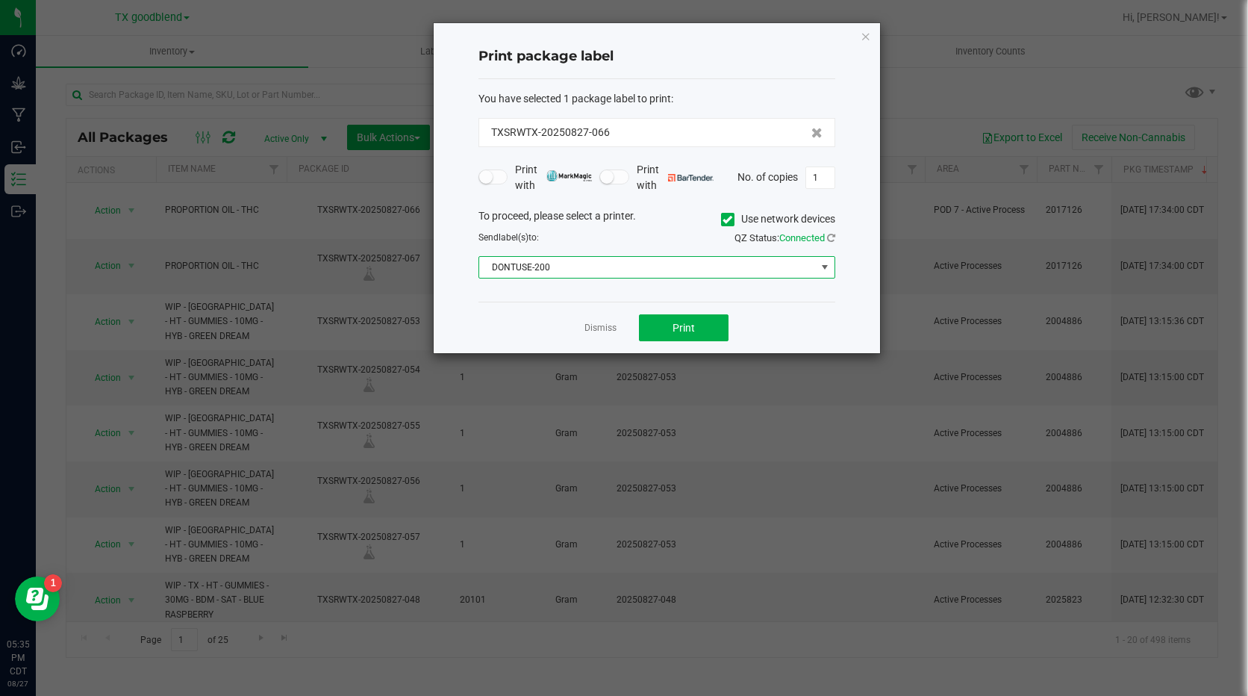
click at [725, 268] on span "DONTUSE-200" at bounding box center [647, 267] width 337 height 21
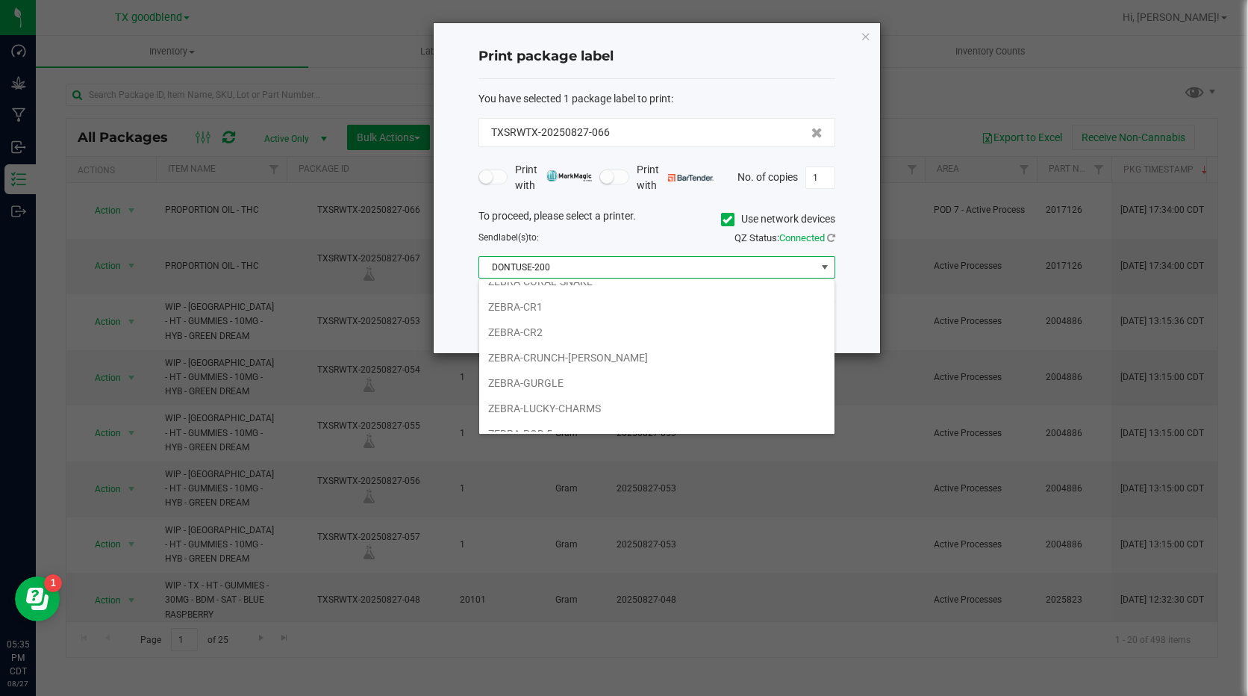
scroll to position [181, 0]
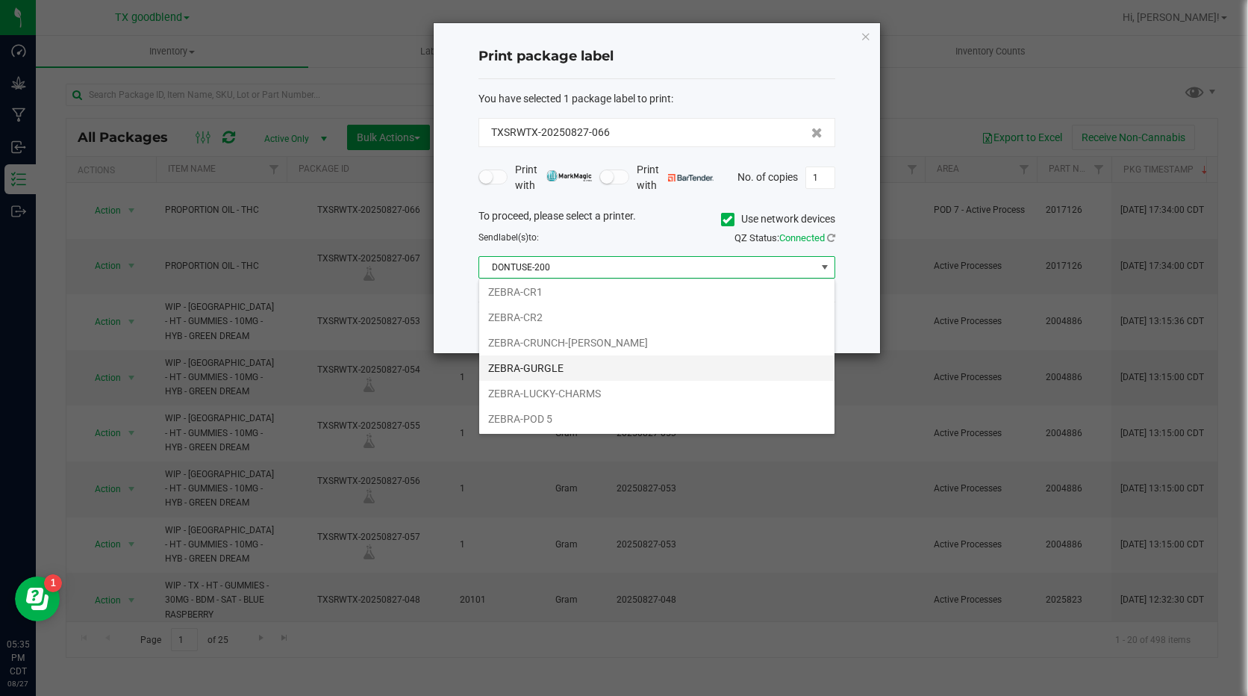
click at [680, 363] on li "ZEBRA-GURGLE" at bounding box center [656, 367] width 355 height 25
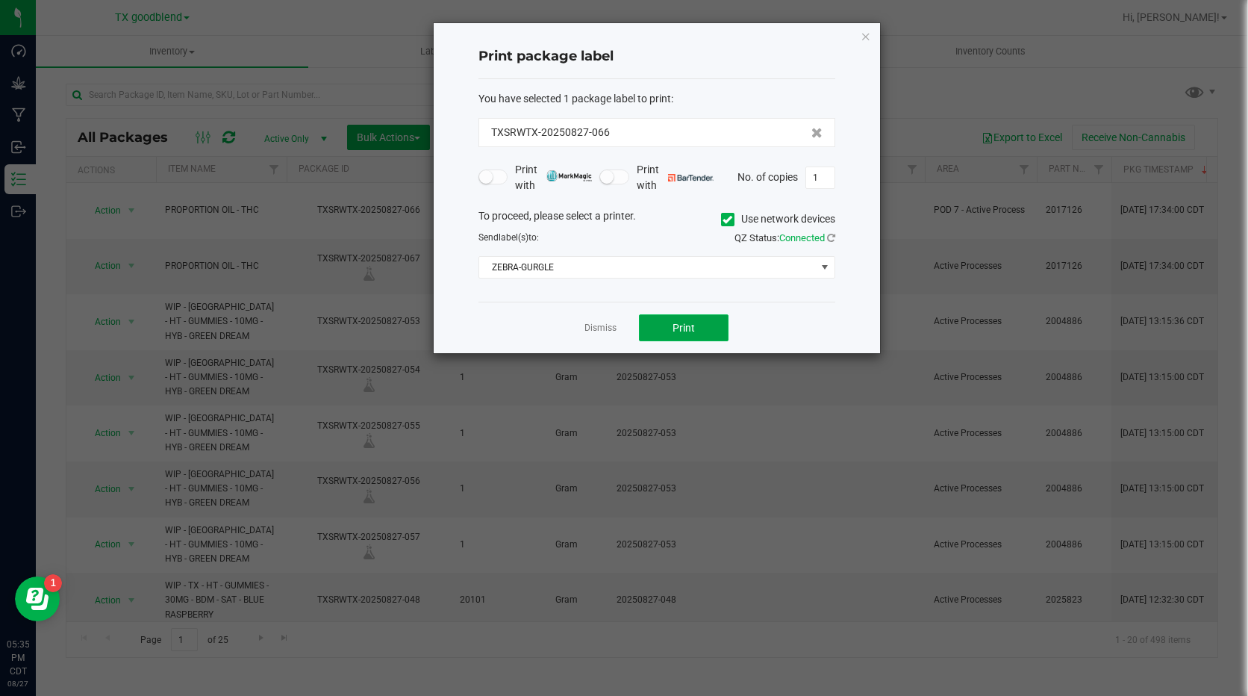
click at [704, 323] on button "Print" at bounding box center [684, 327] width 90 height 27
click at [594, 269] on span "ZEBRA-GURGLE" at bounding box center [647, 267] width 337 height 21
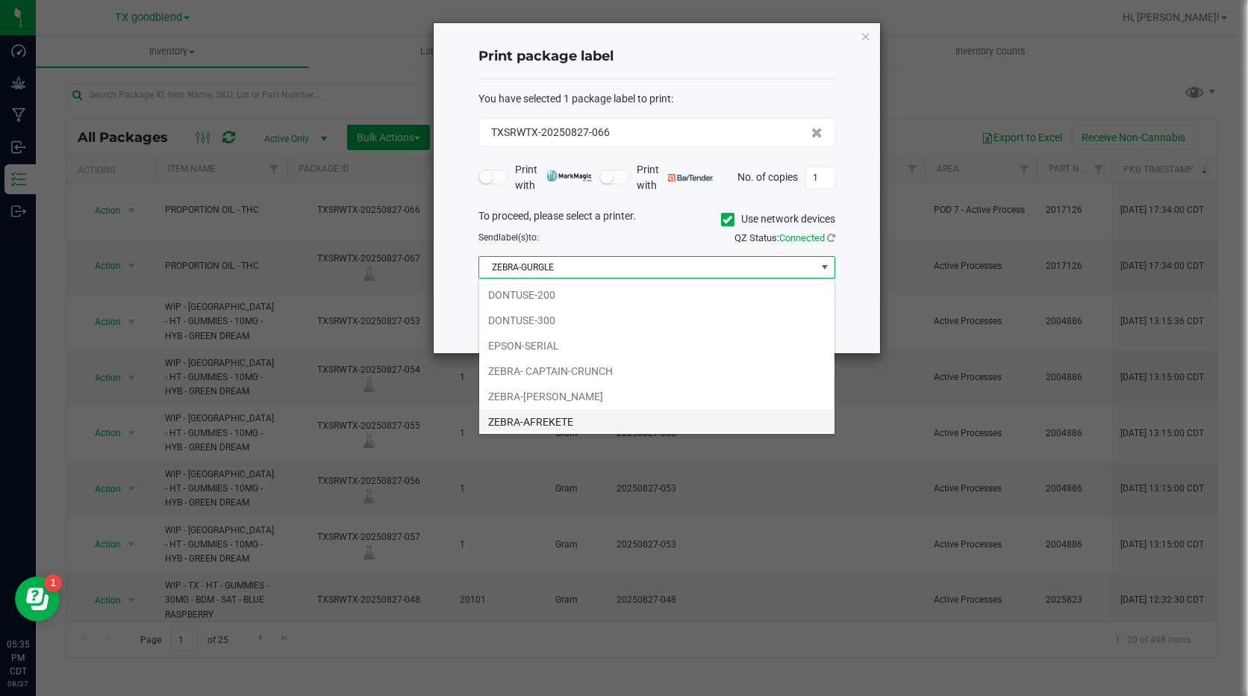
scroll to position [22, 357]
click at [551, 413] on li "ZEBRA-GURGLE" at bounding box center [656, 418] width 355 height 25
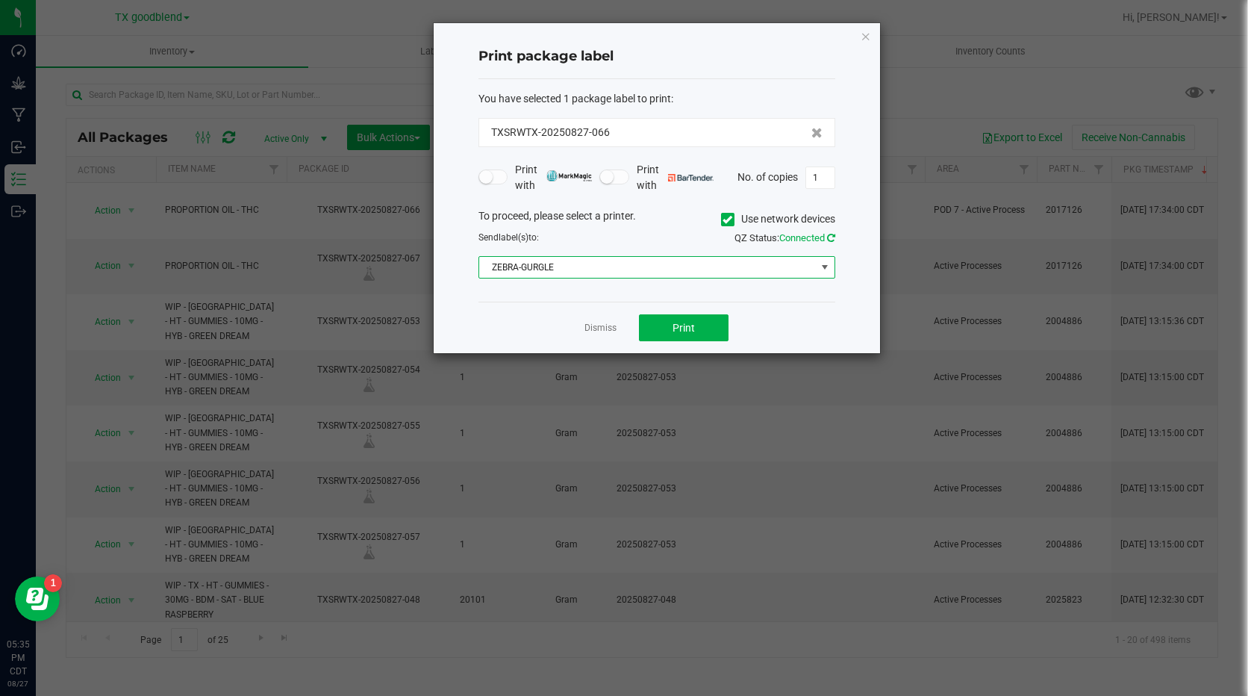
click at [828, 239] on icon at bounding box center [831, 238] width 8 height 10
click at [696, 324] on button "Print" at bounding box center [684, 327] width 90 height 27
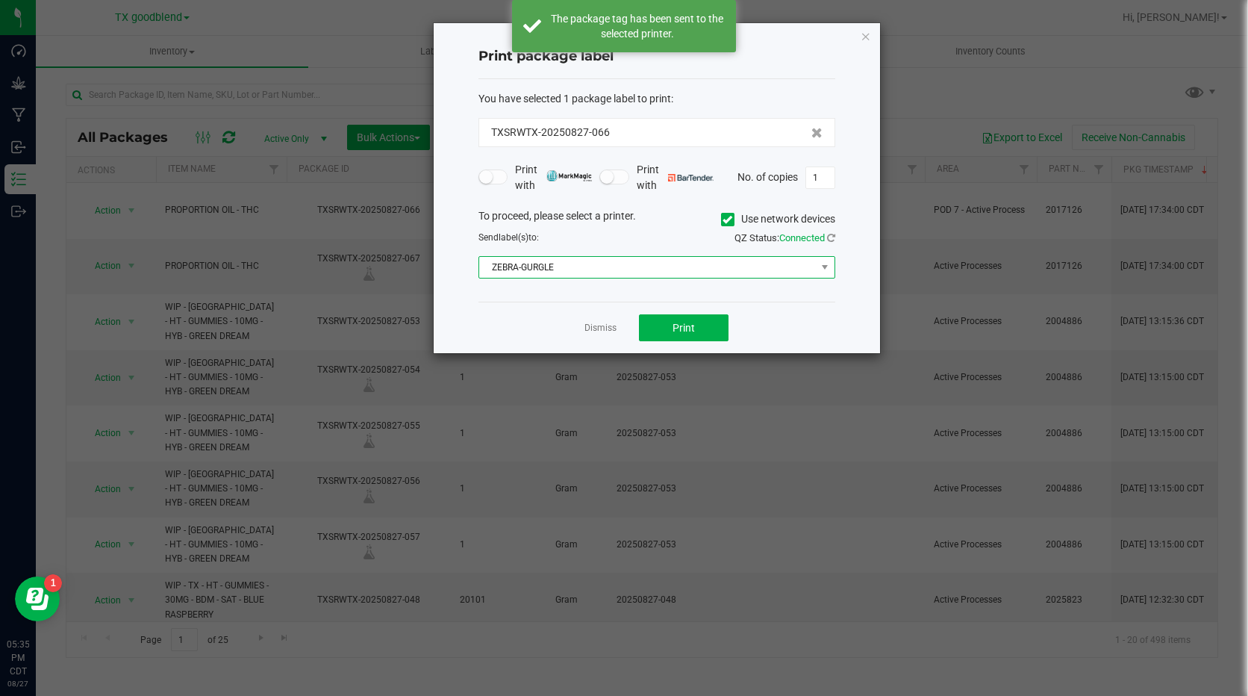
click at [693, 269] on span "ZEBRA-GURGLE" at bounding box center [647, 267] width 337 height 21
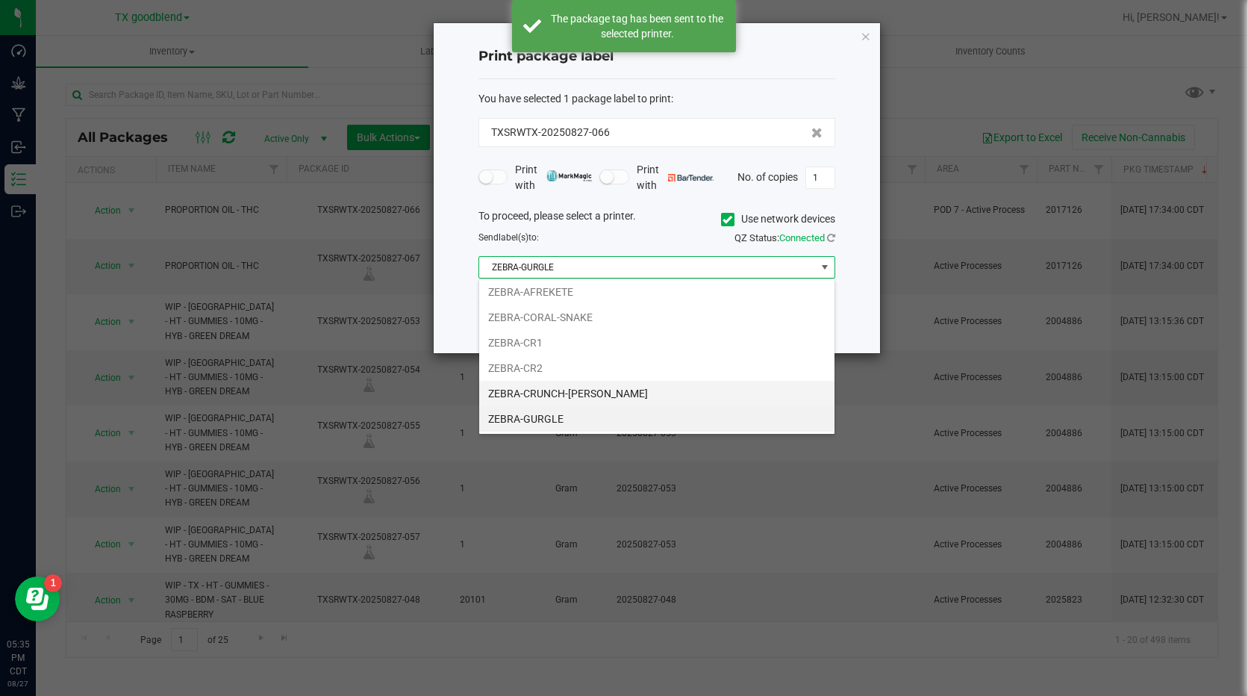
click at [661, 393] on li "ZEBRA-CRUNCH-[PERSON_NAME]" at bounding box center [656, 393] width 355 height 25
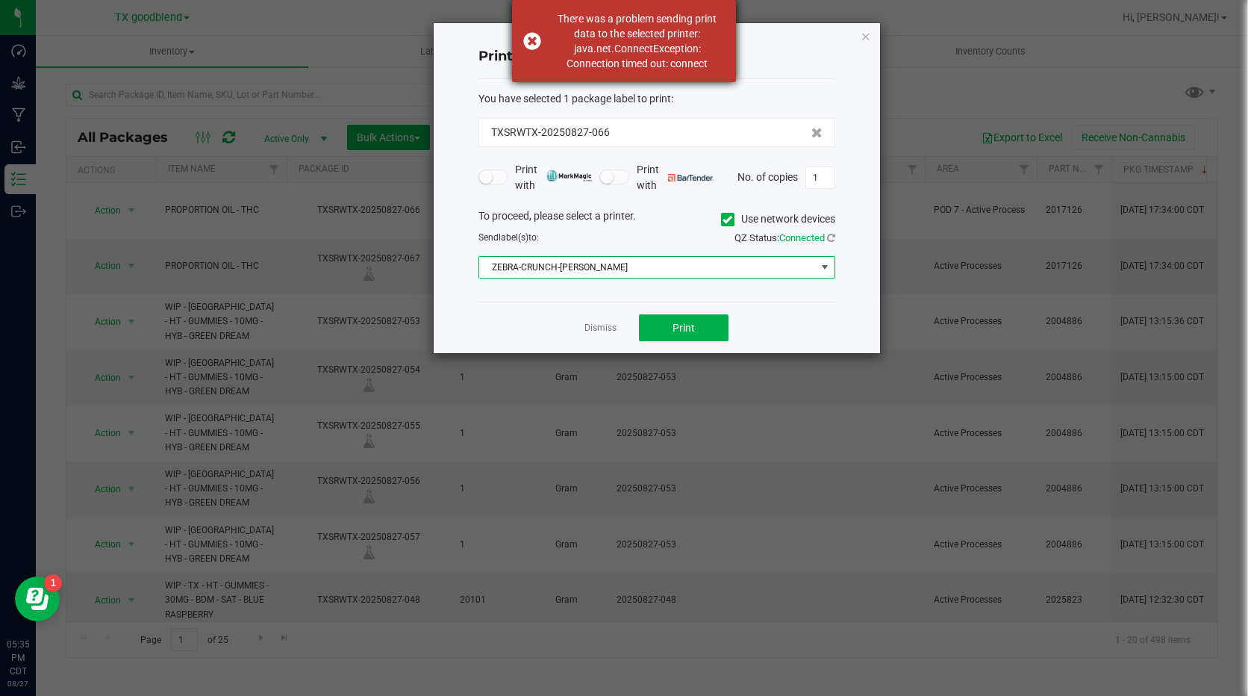
click at [525, 45] on div "There was a problem sending print data to the selected printer: java.net.Connec…" at bounding box center [624, 41] width 224 height 82
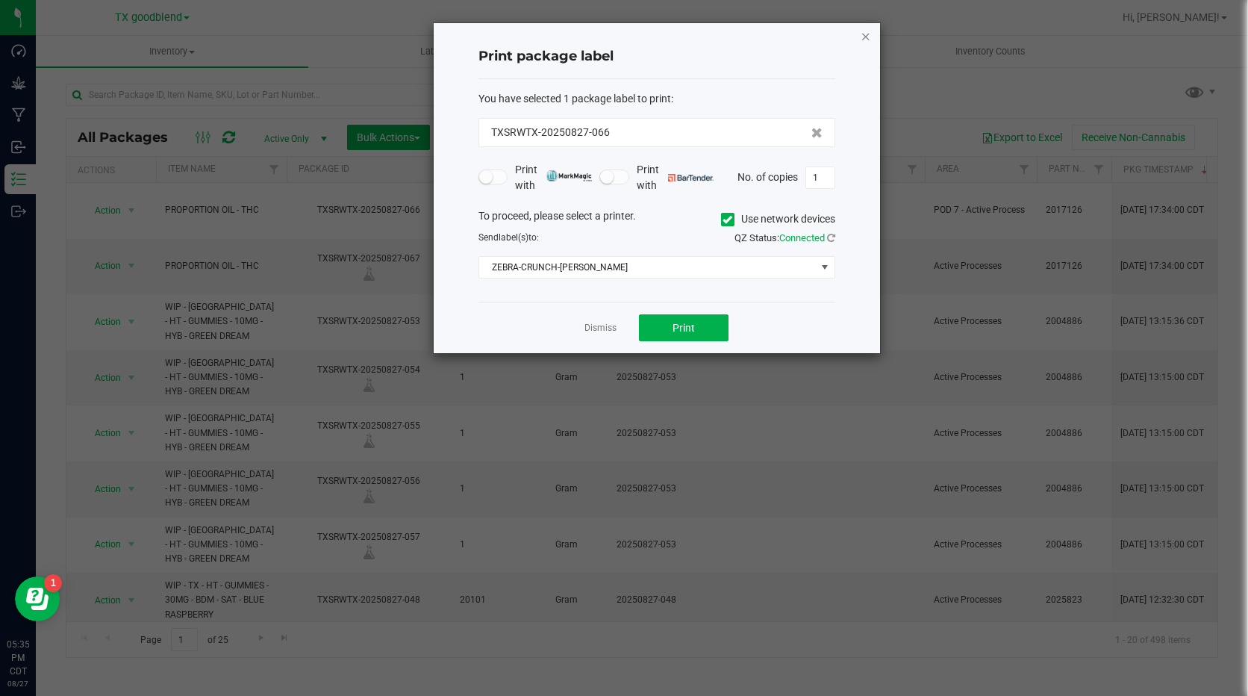
click at [864, 39] on icon "button" at bounding box center [866, 36] width 10 height 18
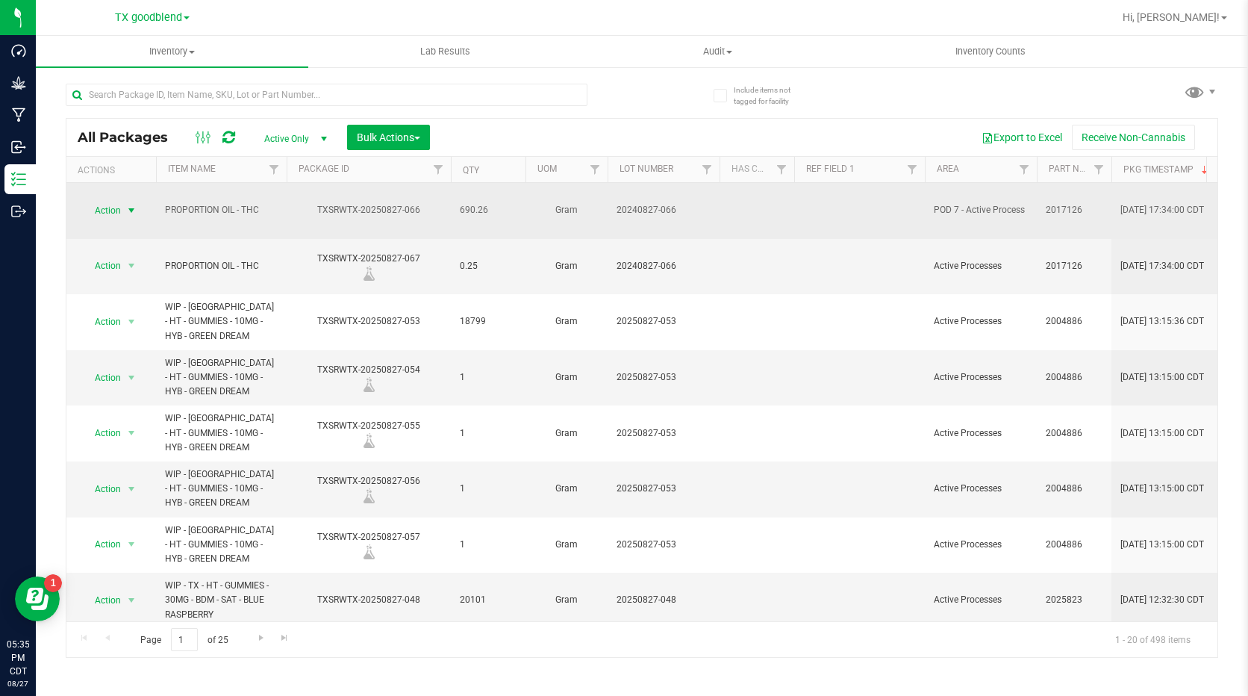
click at [114, 200] on span "Action" at bounding box center [101, 210] width 40 height 21
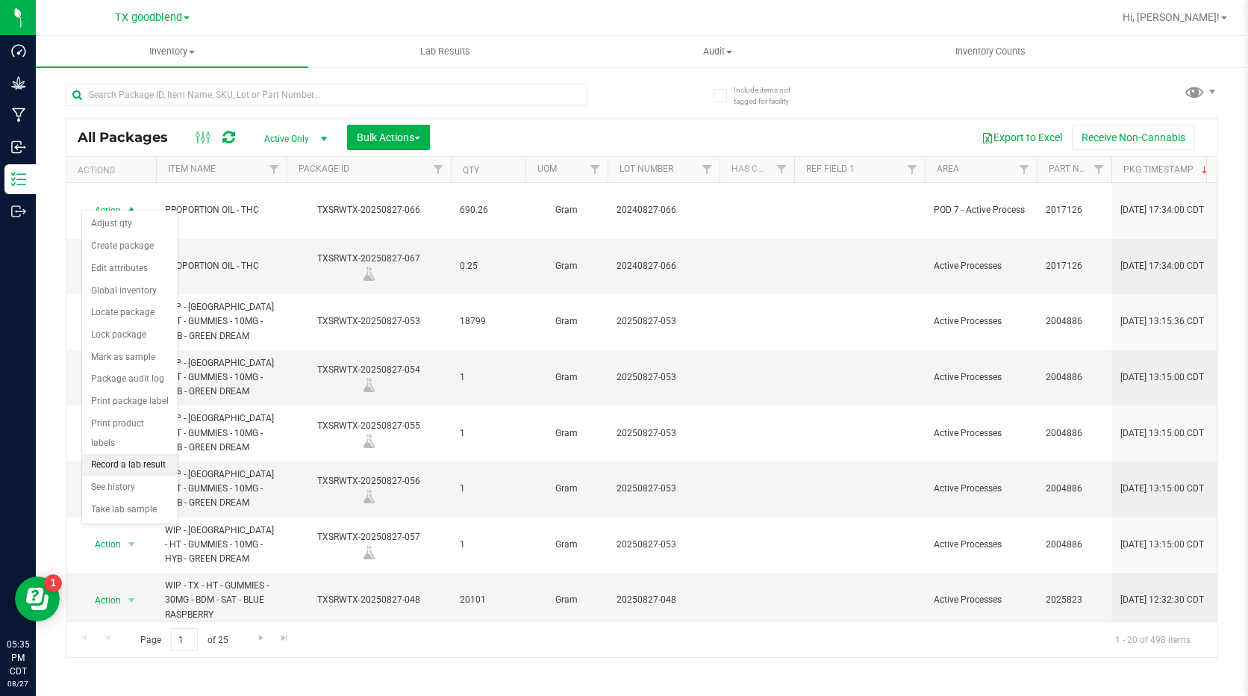
click at [116, 454] on li "Record a lab result" at bounding box center [130, 465] width 96 height 22
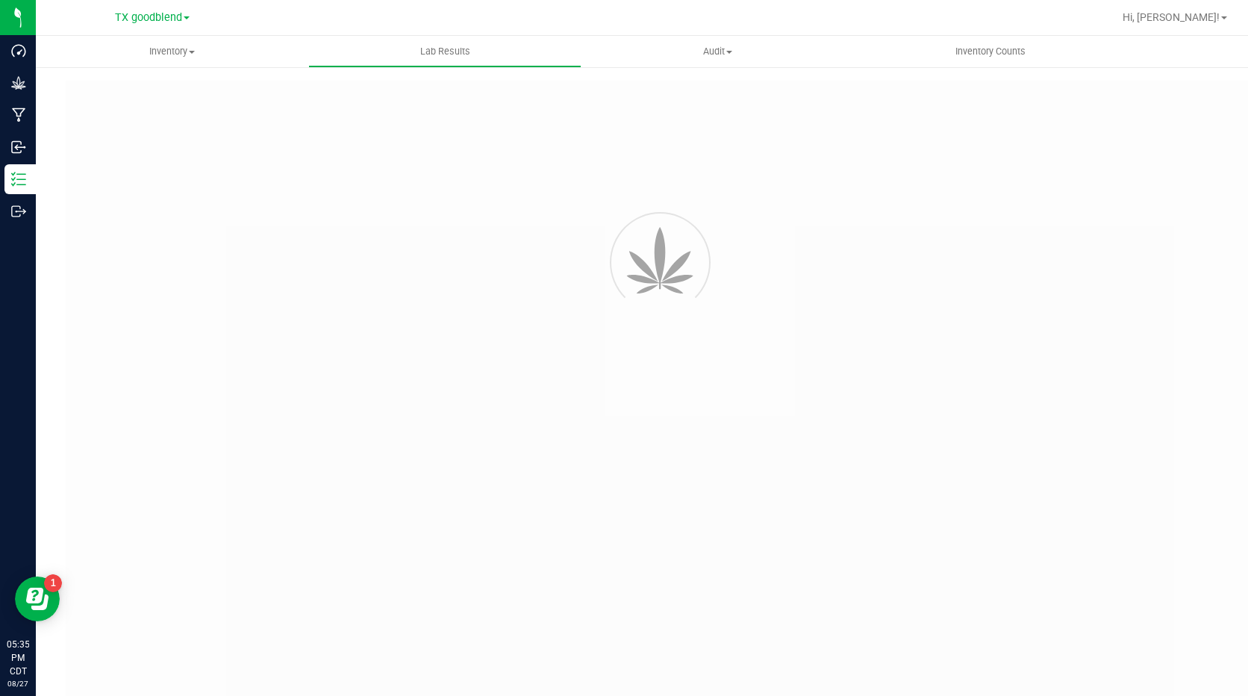
type input "TXSRWTX-20250827-066"
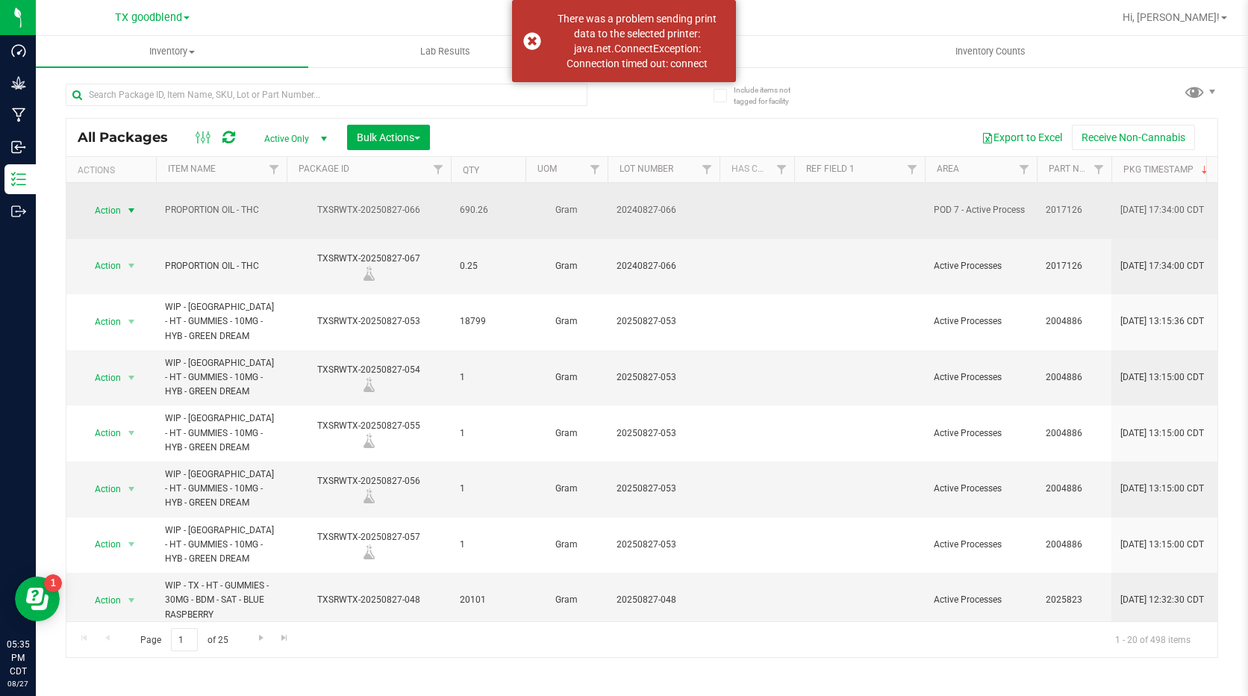
click at [119, 200] on span "Action" at bounding box center [101, 210] width 40 height 21
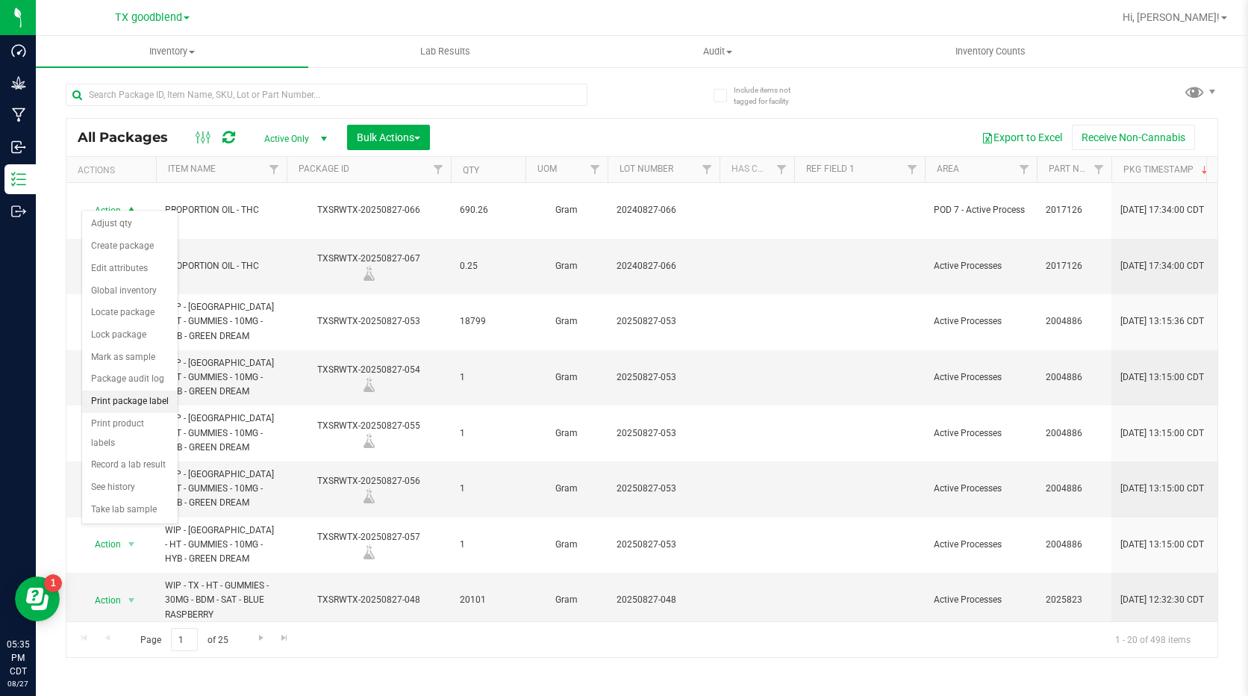
click at [131, 403] on li "Print package label" at bounding box center [130, 401] width 96 height 22
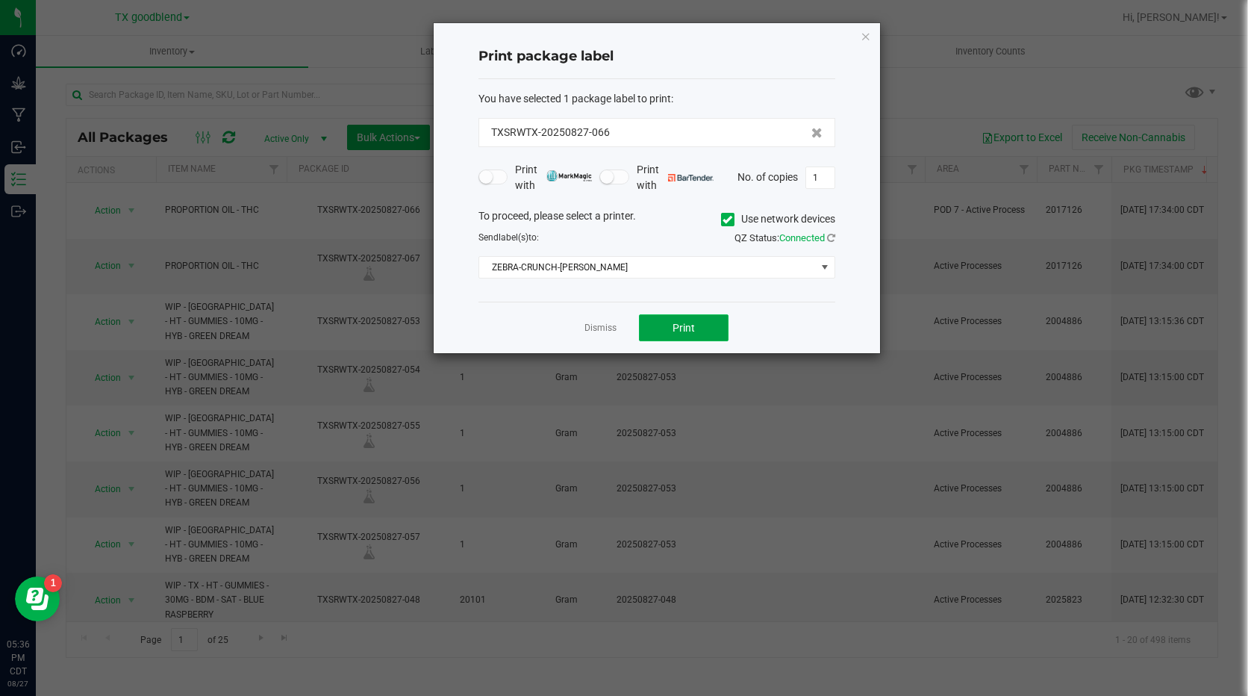
click at [685, 320] on button "Print" at bounding box center [684, 327] width 90 height 27
click at [596, 326] on link "Dismiss" at bounding box center [600, 328] width 32 height 13
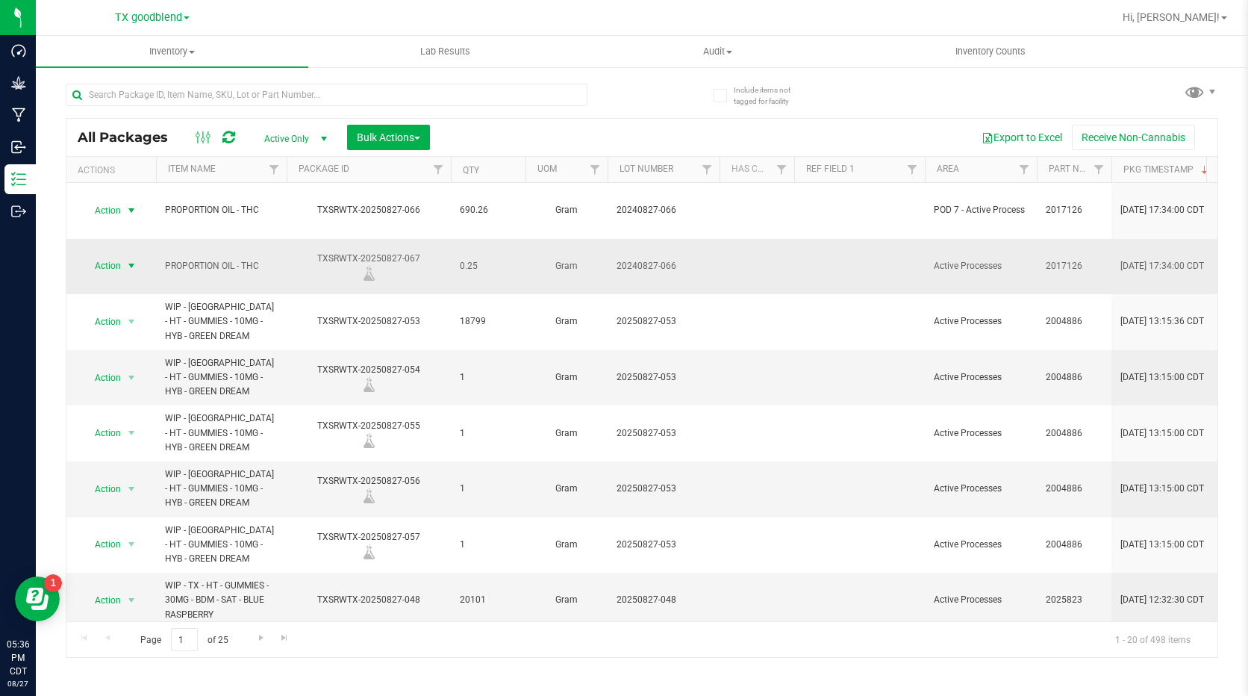
click at [131, 260] on span "select" at bounding box center [131, 266] width 12 height 12
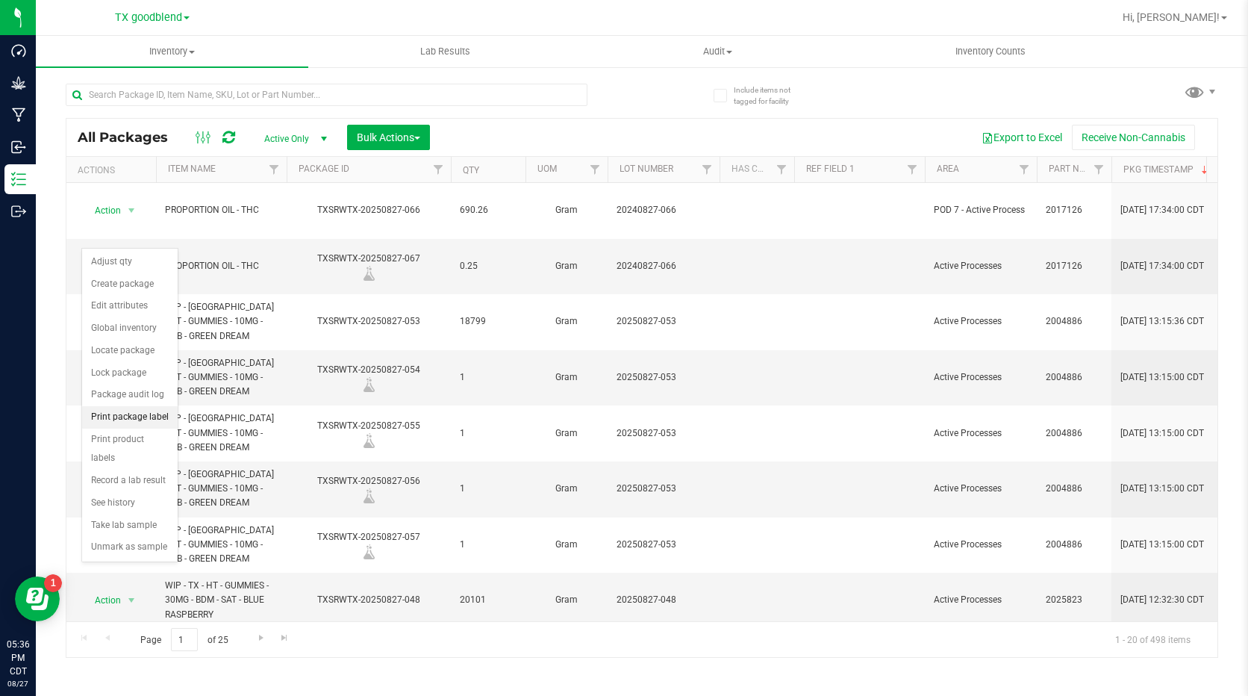
click at [134, 417] on li "Print package label" at bounding box center [130, 417] width 96 height 22
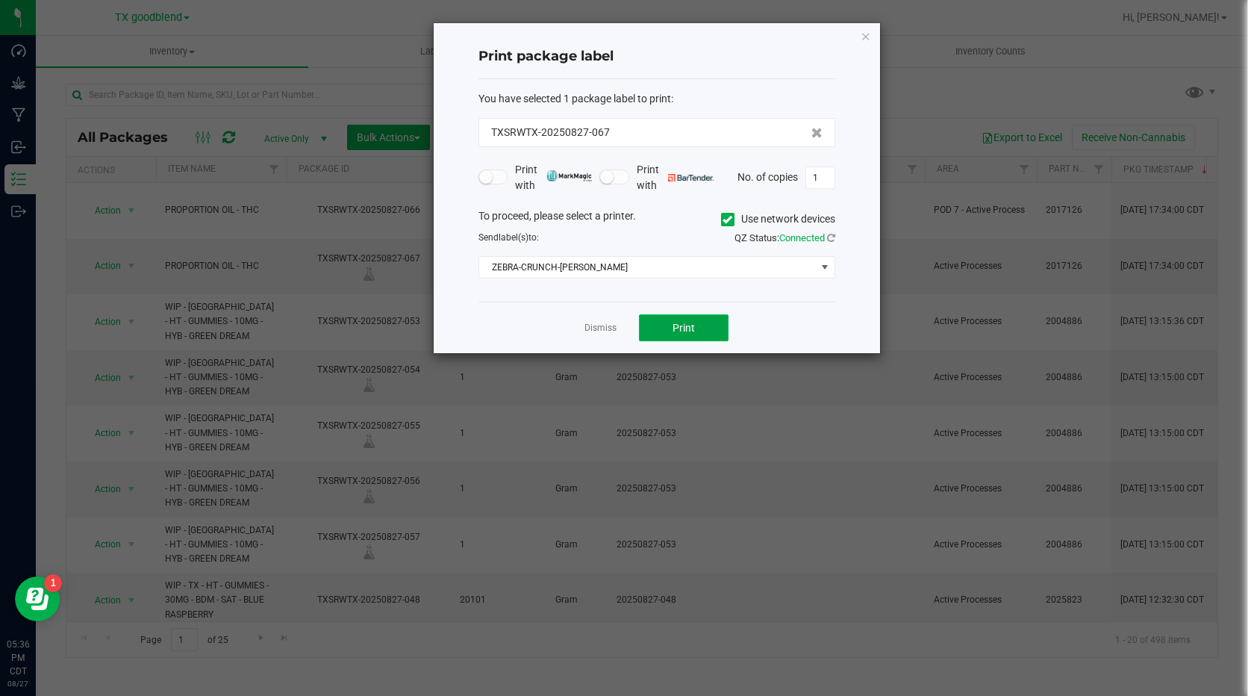
click at [682, 334] on span "Print" at bounding box center [683, 328] width 22 height 12
click at [608, 325] on link "Dismiss" at bounding box center [600, 328] width 32 height 13
